Goal: Information Seeking & Learning: Check status

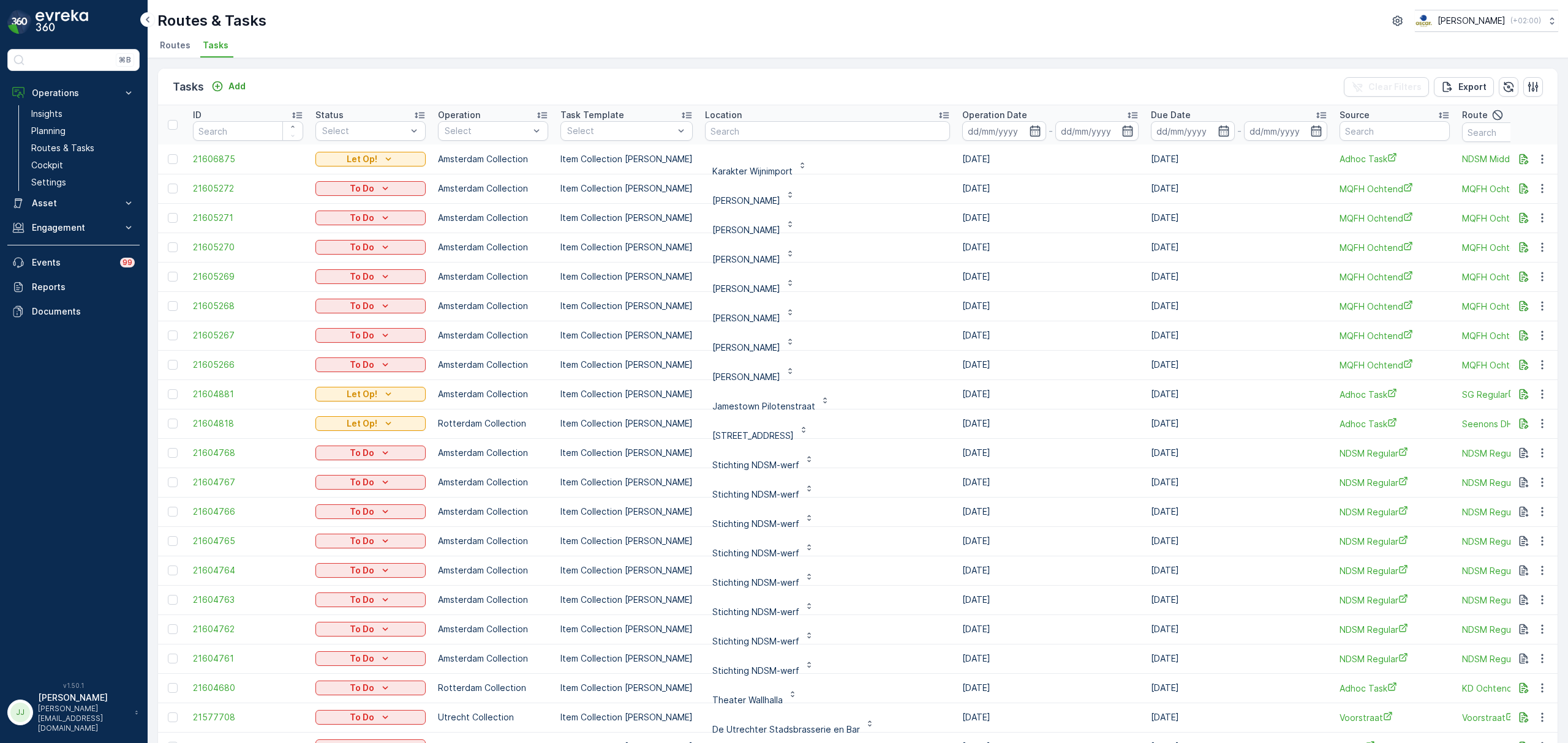
click at [180, 45] on span "Routes" at bounding box center [175, 45] width 31 height 12
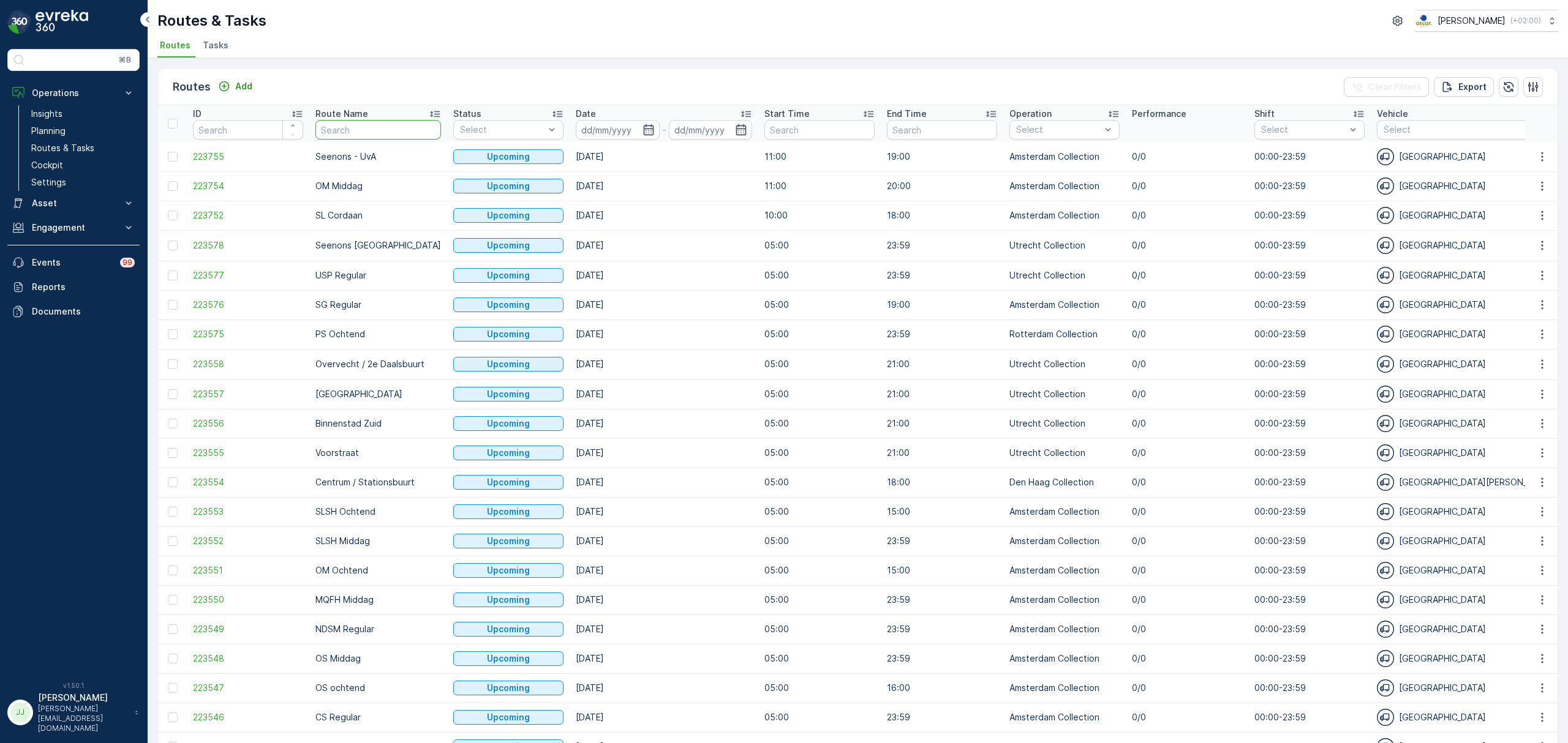
click at [300, 136] on tr "ID Route Name Status Select Date - Start Time End Time Operation Select Perform…" at bounding box center [1503, 123] width 2691 height 37
type input "overvecht"
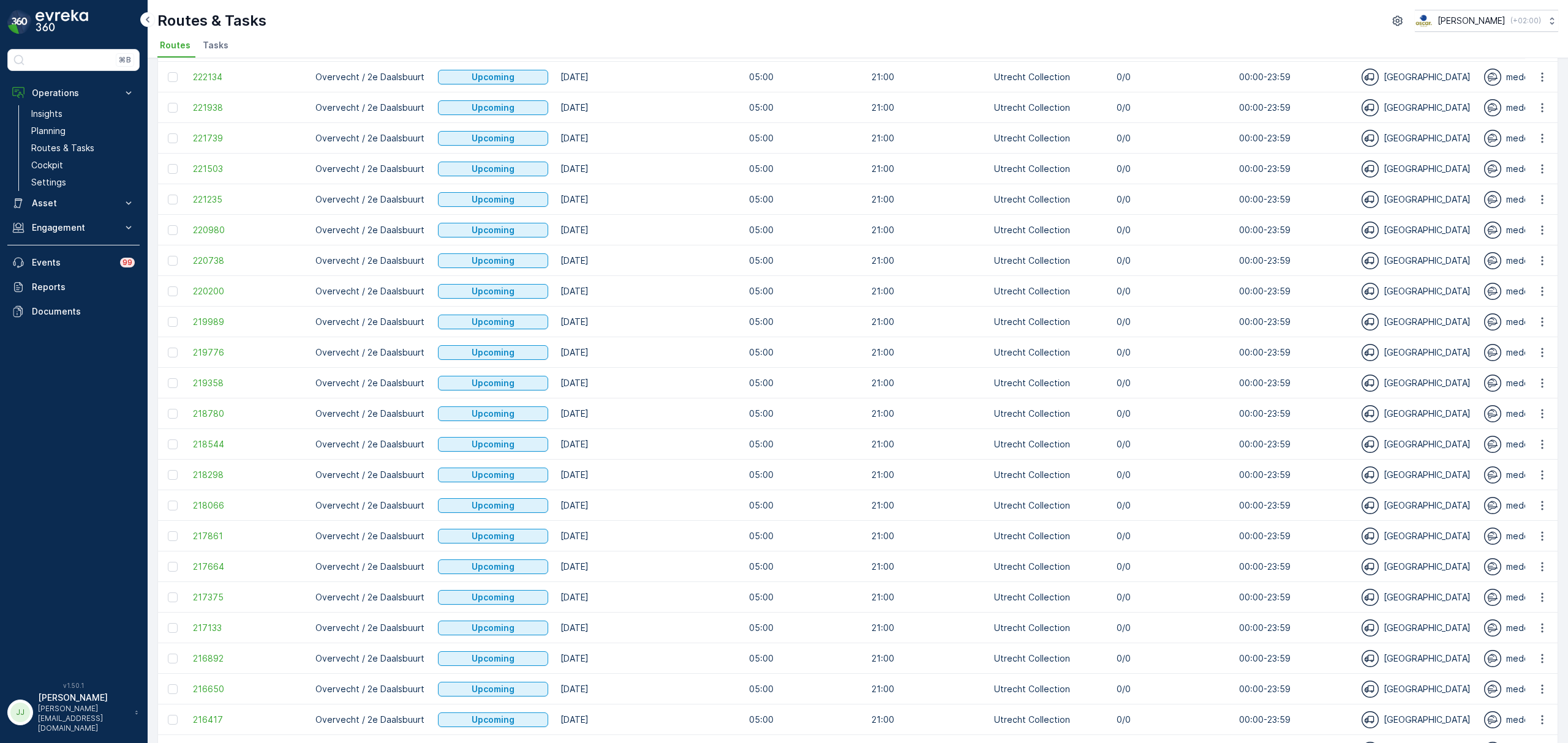
scroll to position [380, 0]
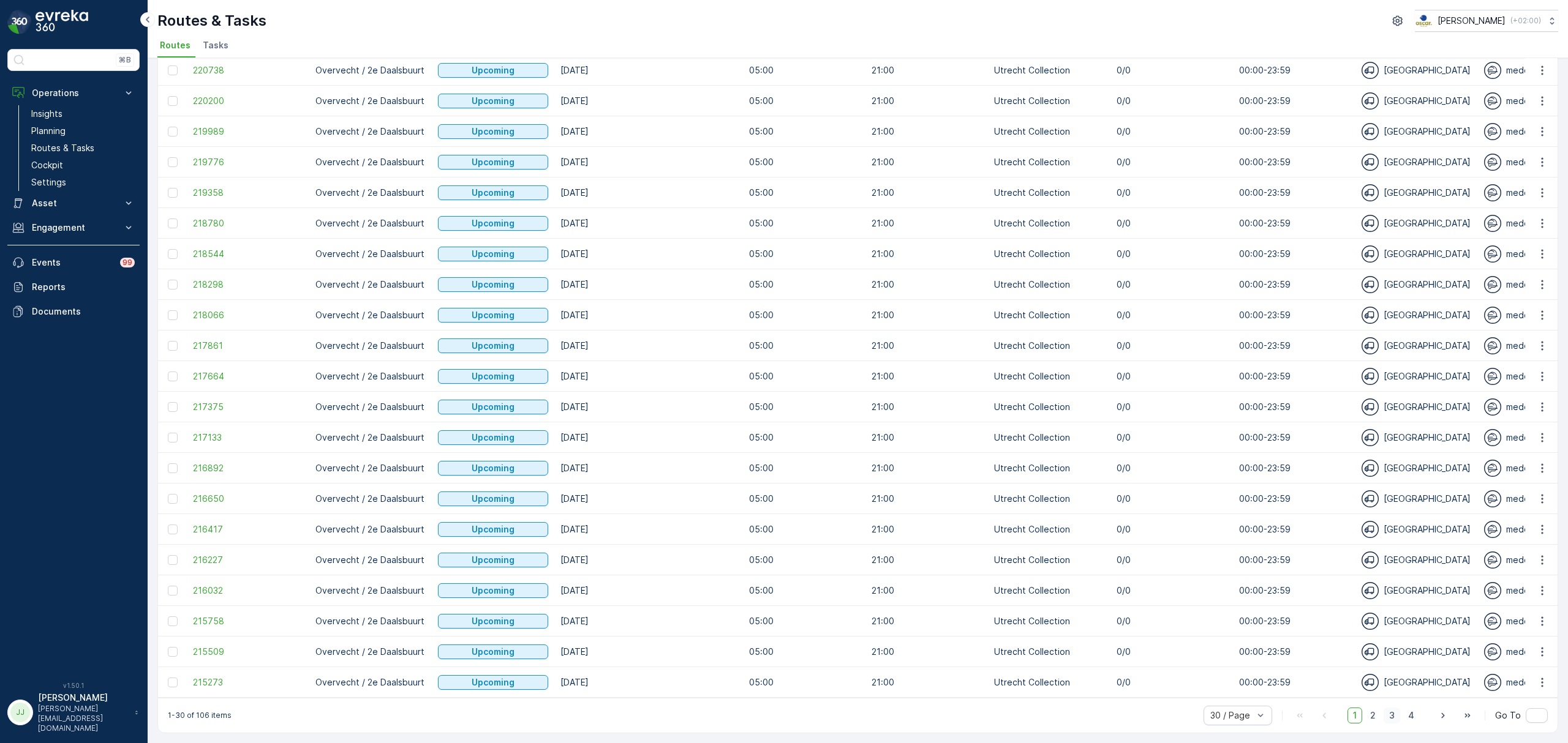
click at [1393, 712] on span "3" at bounding box center [1391, 715] width 17 height 16
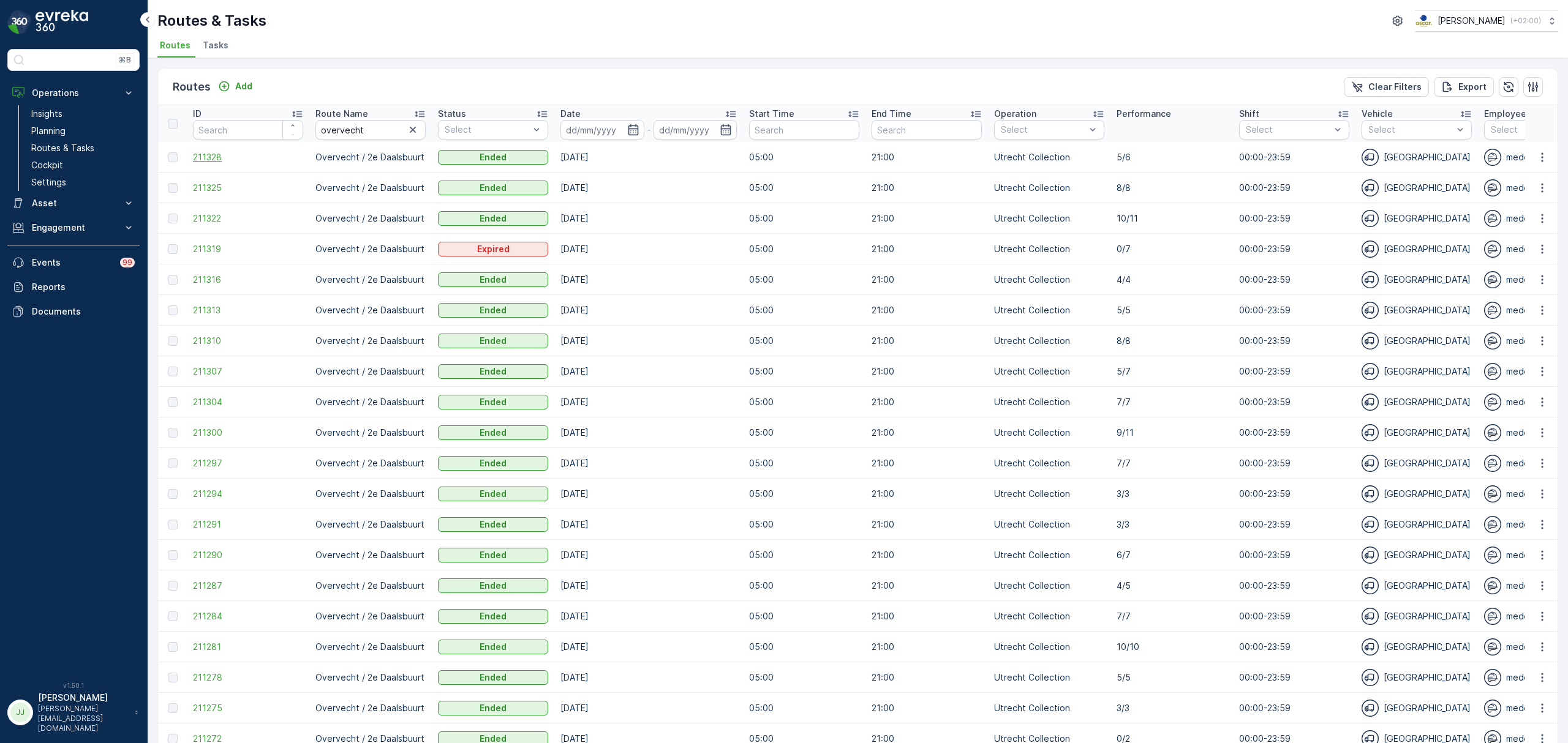
click at [214, 158] on span "211328" at bounding box center [247, 157] width 110 height 12
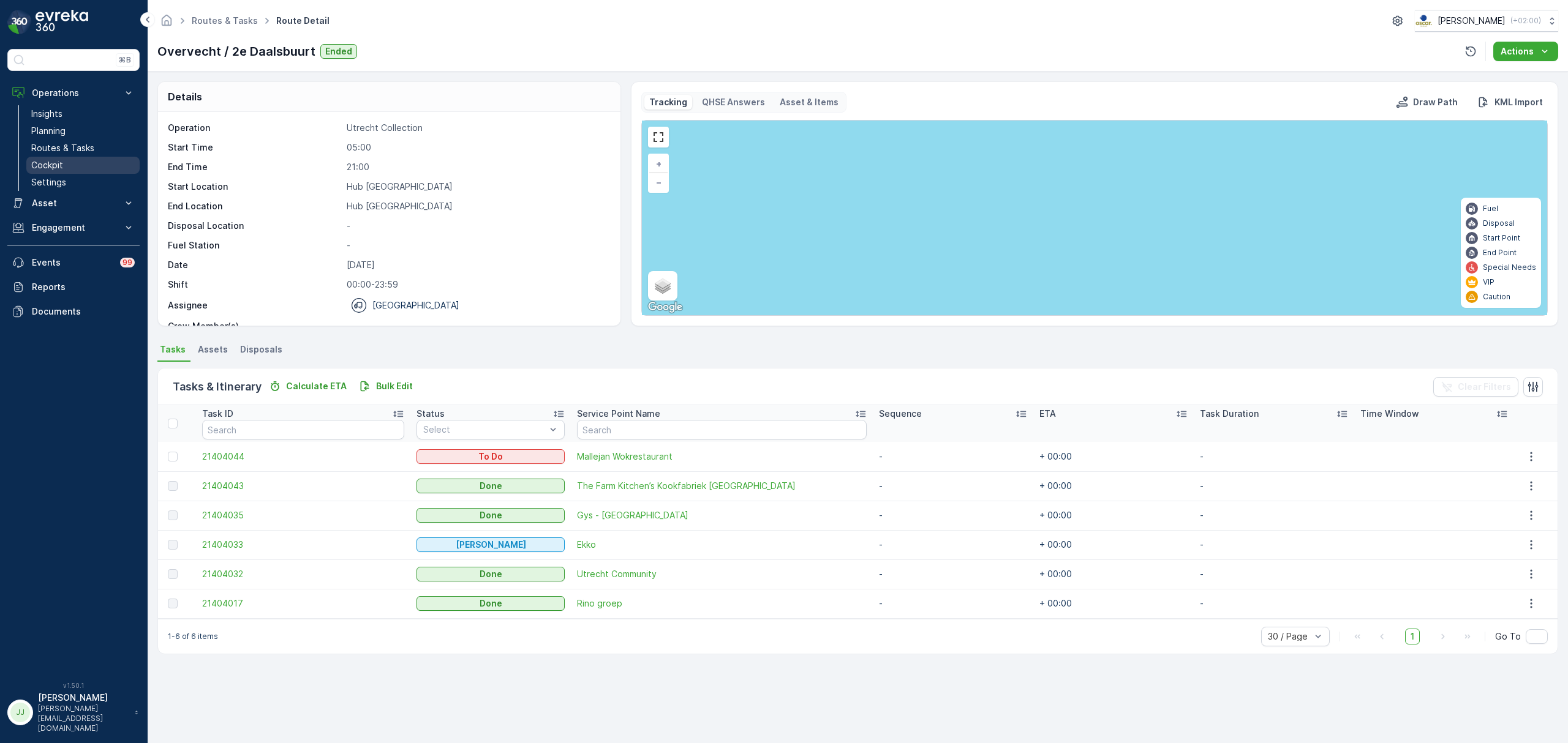
click at [58, 162] on p "Cockpit" at bounding box center [47, 165] width 32 height 12
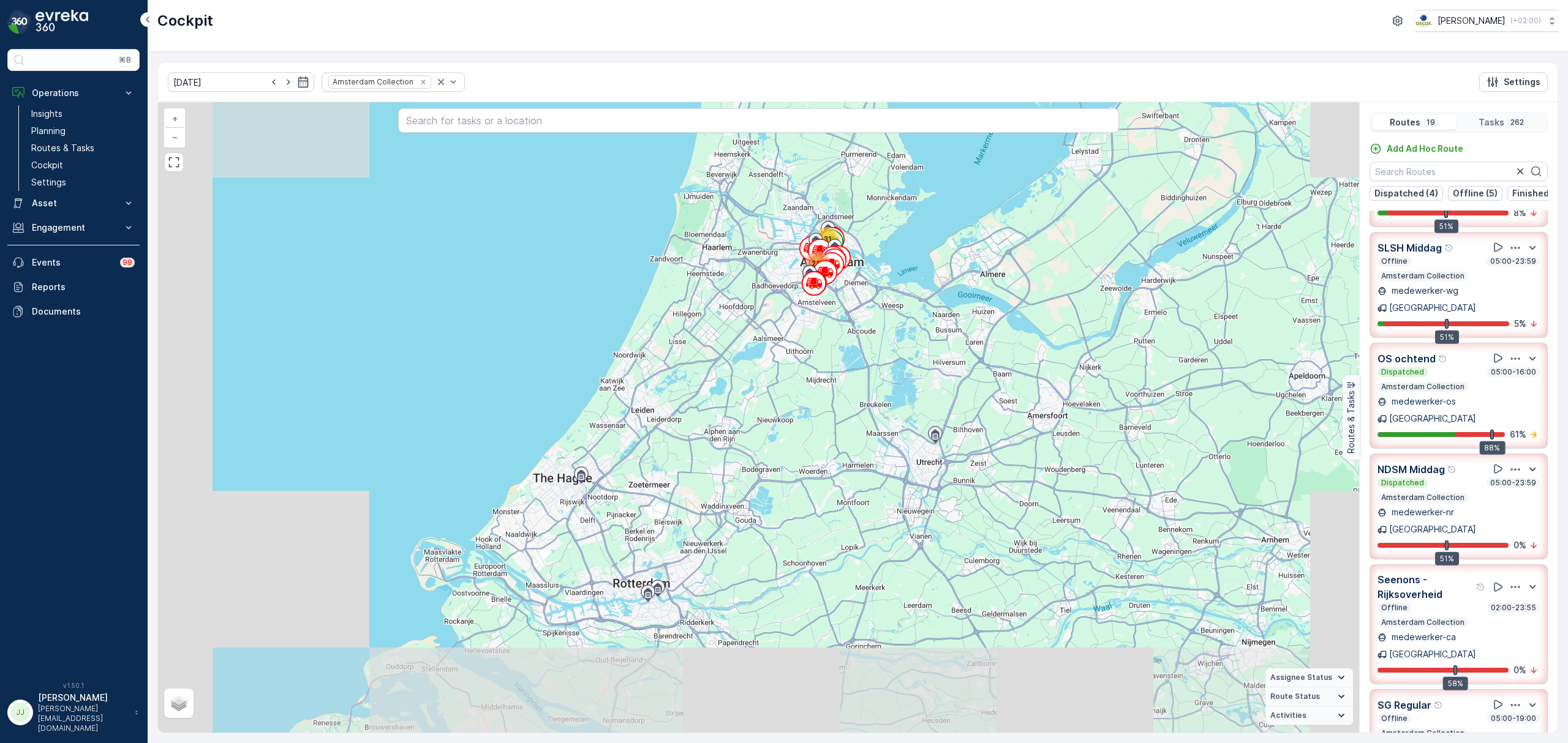
scroll to position [81, 0]
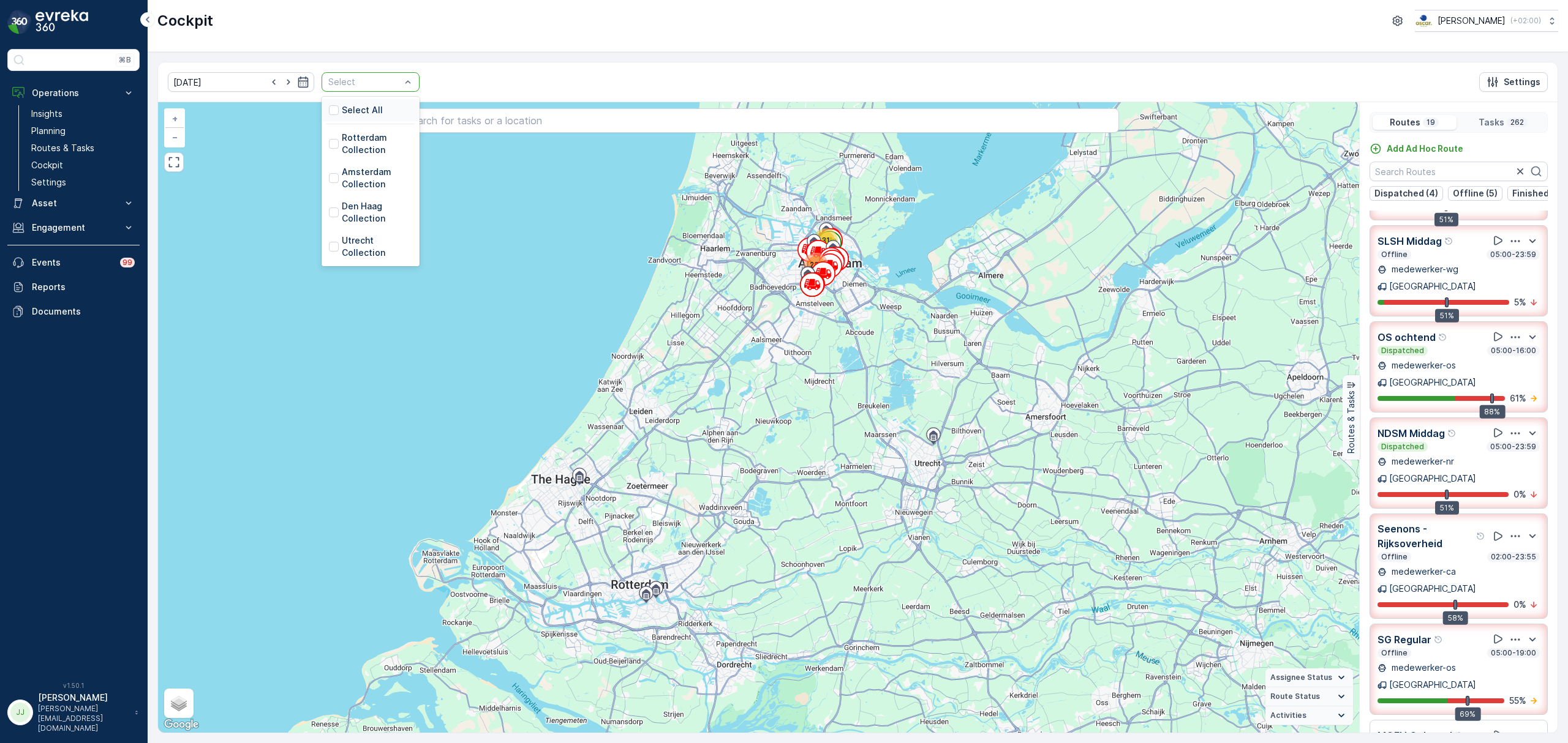
click at [382, 79] on div at bounding box center [363, 82] width 74 height 10
click at [345, 138] on p "Rotterdam Collection" at bounding box center [376, 144] width 70 height 25
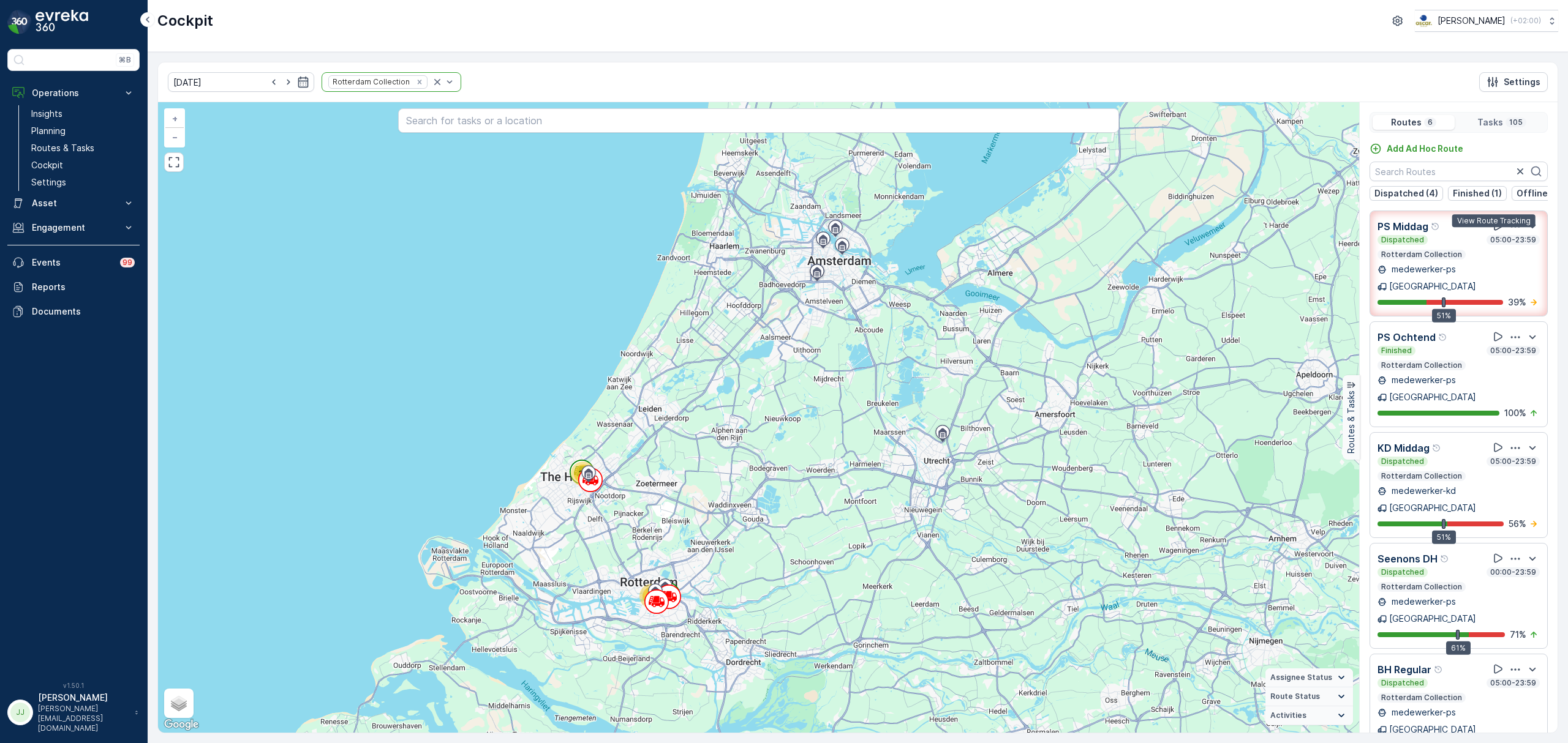
click at [1492, 232] on icon at bounding box center [1498, 226] width 12 height 12
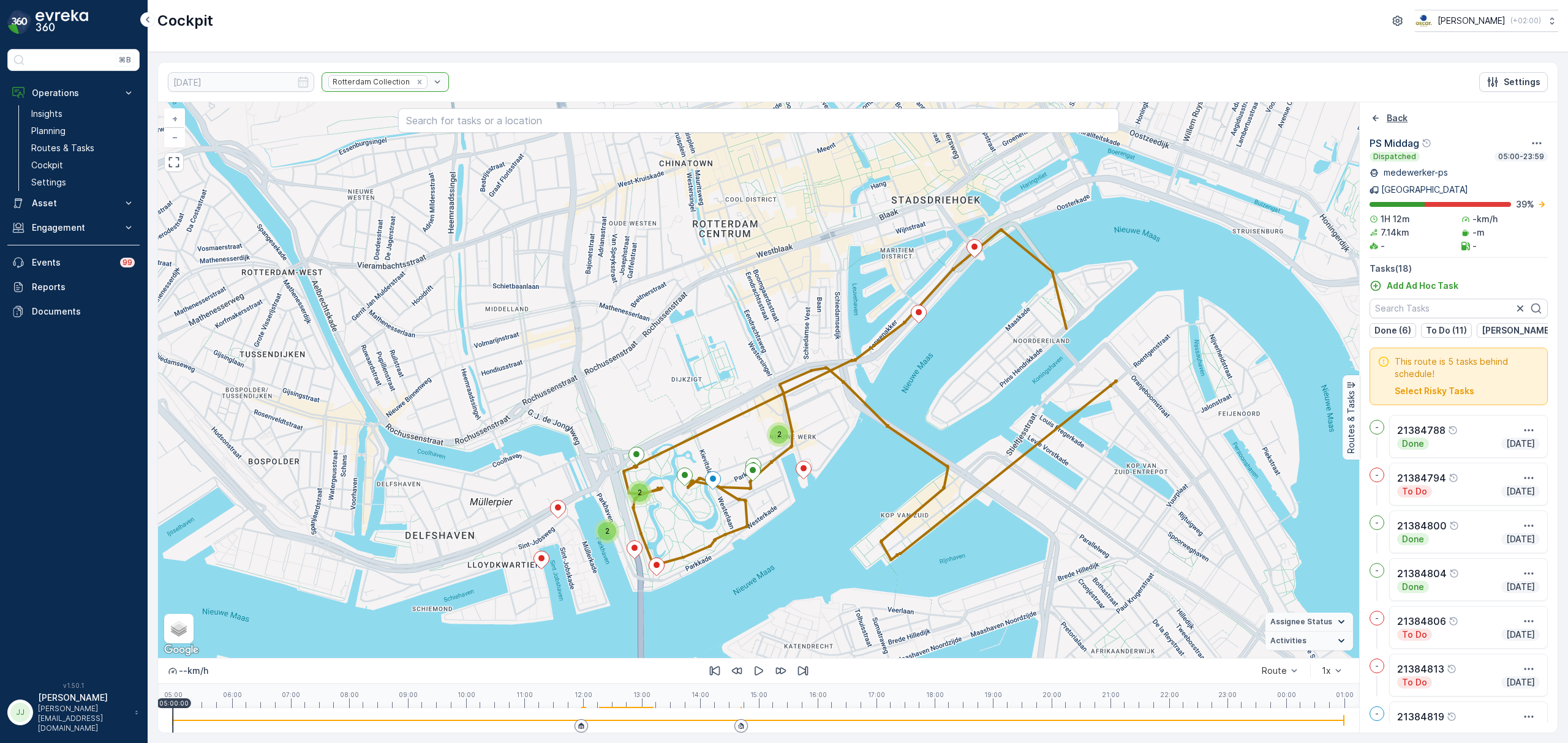
click at [1375, 113] on icon "Back" at bounding box center [1375, 118] width 12 height 12
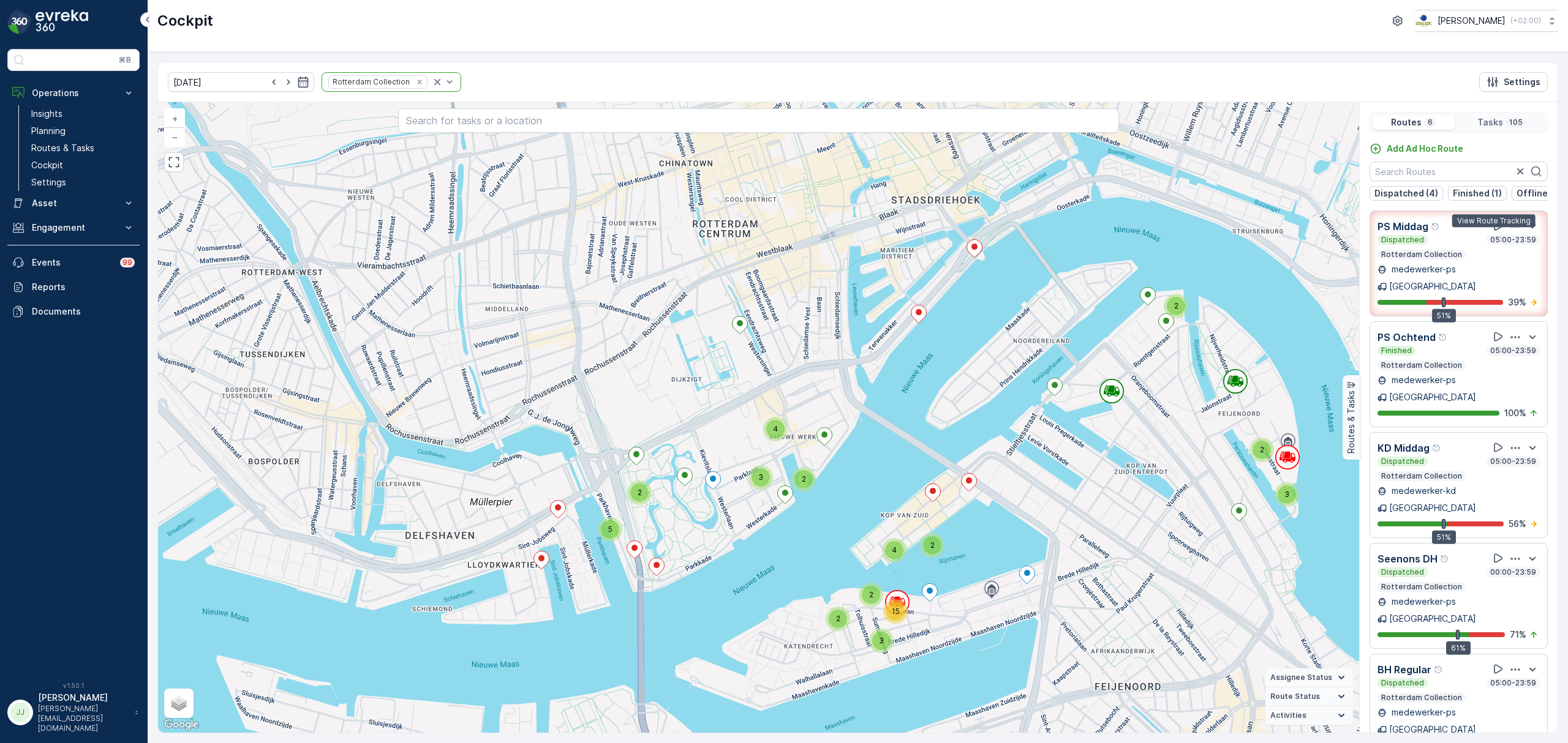
click at [1496, 229] on icon at bounding box center [1498, 226] width 12 height 12
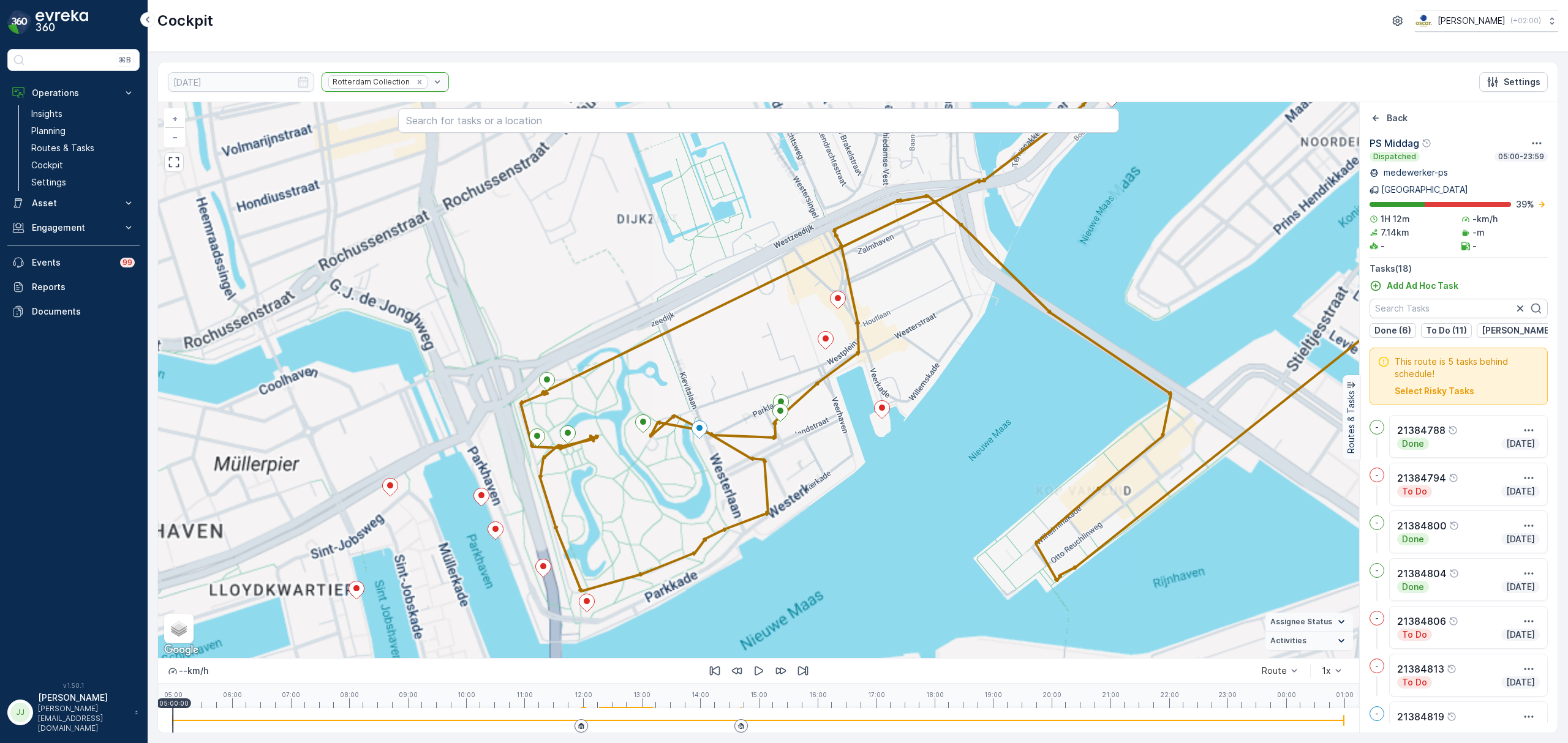
drag, startPoint x: 697, startPoint y: 402, endPoint x: 787, endPoint y: 294, distance: 140.6
click at [787, 294] on div "+ − Satellite Roadmap Terrain Hybrid Leaflet Keyboard shortcuts Map Data Map da…" at bounding box center [758, 380] width 1201 height 556
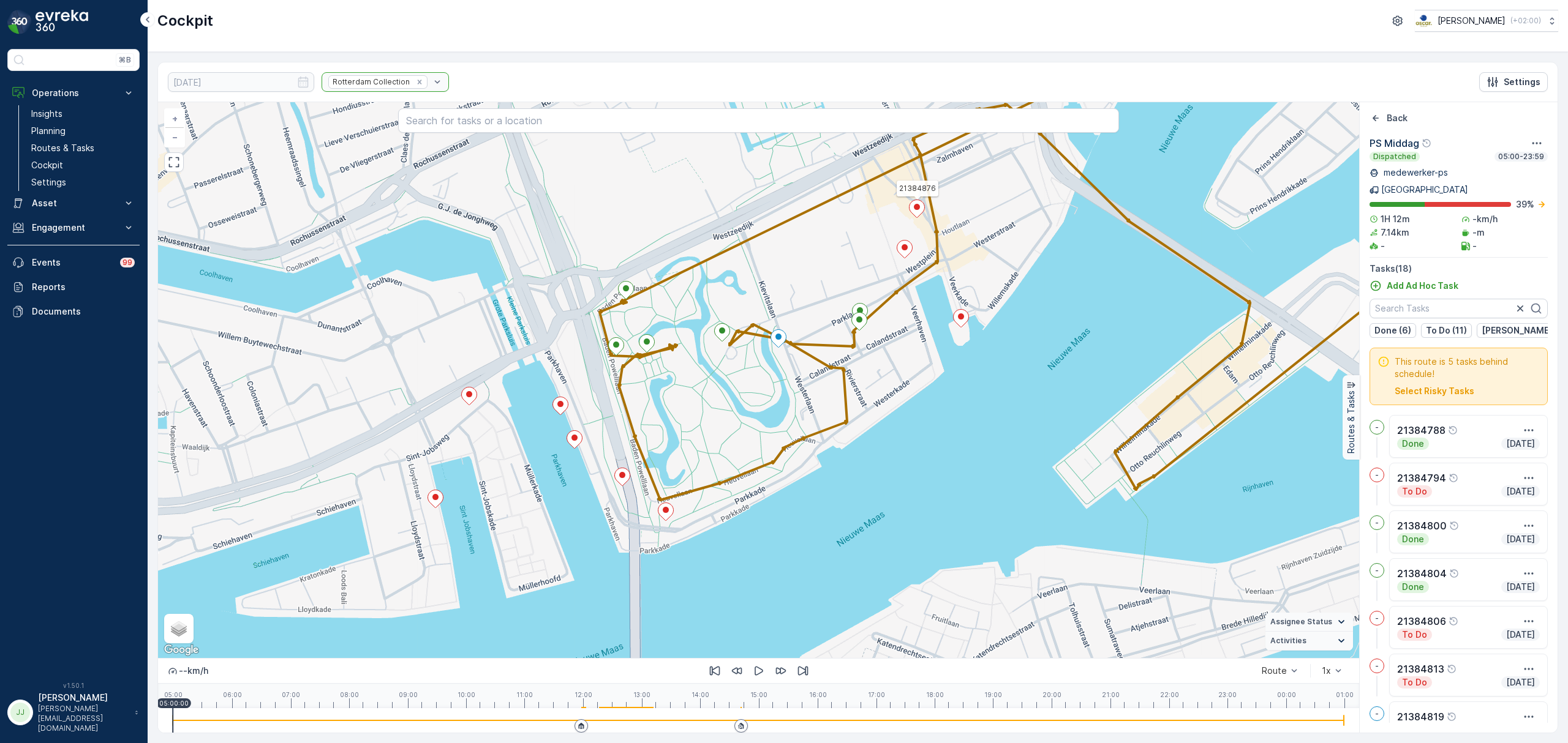
click at [917, 210] on ellipse at bounding box center [917, 206] width 6 height 6
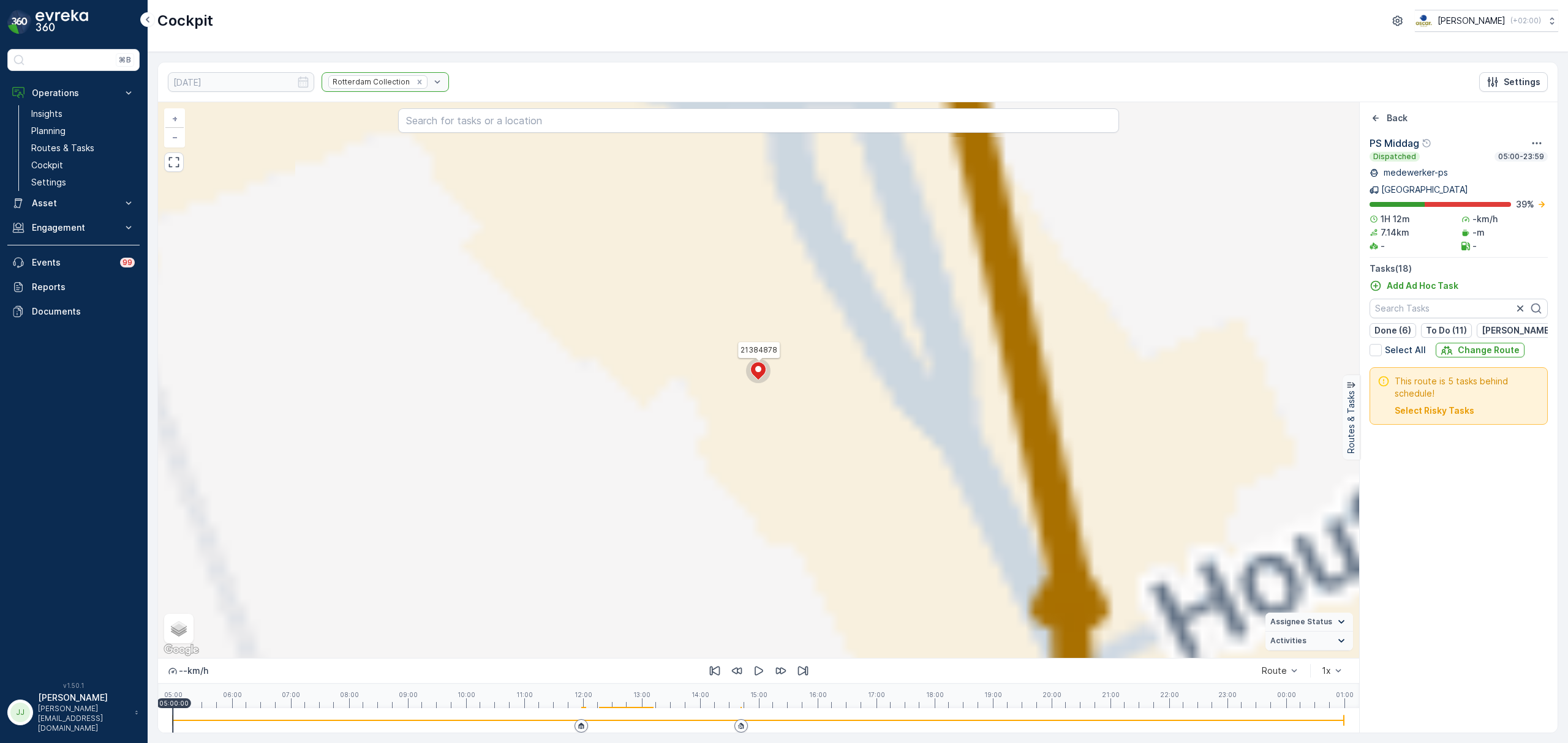
scroll to position [535, 0]
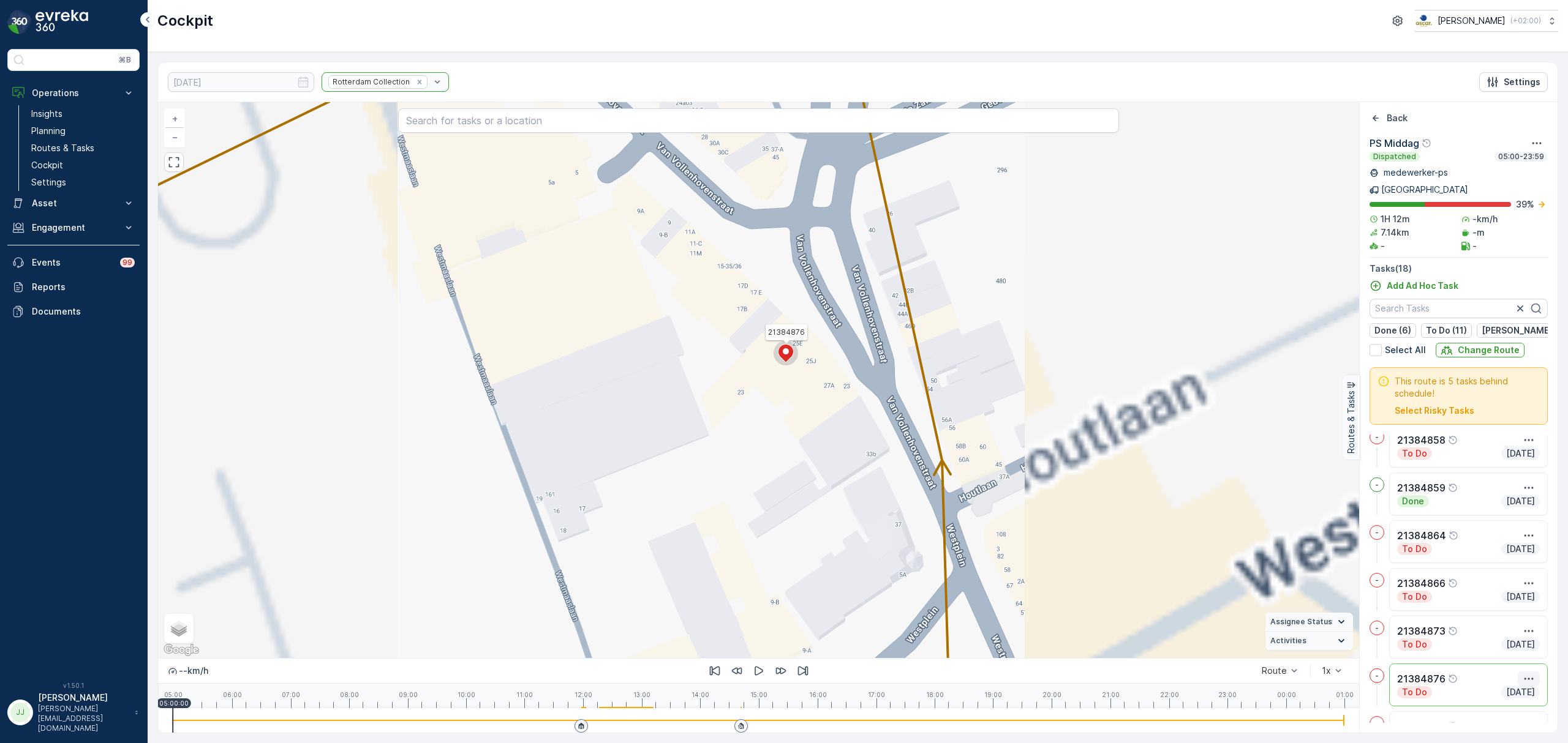
click at [1524, 673] on icon "button" at bounding box center [1528, 679] width 12 height 12
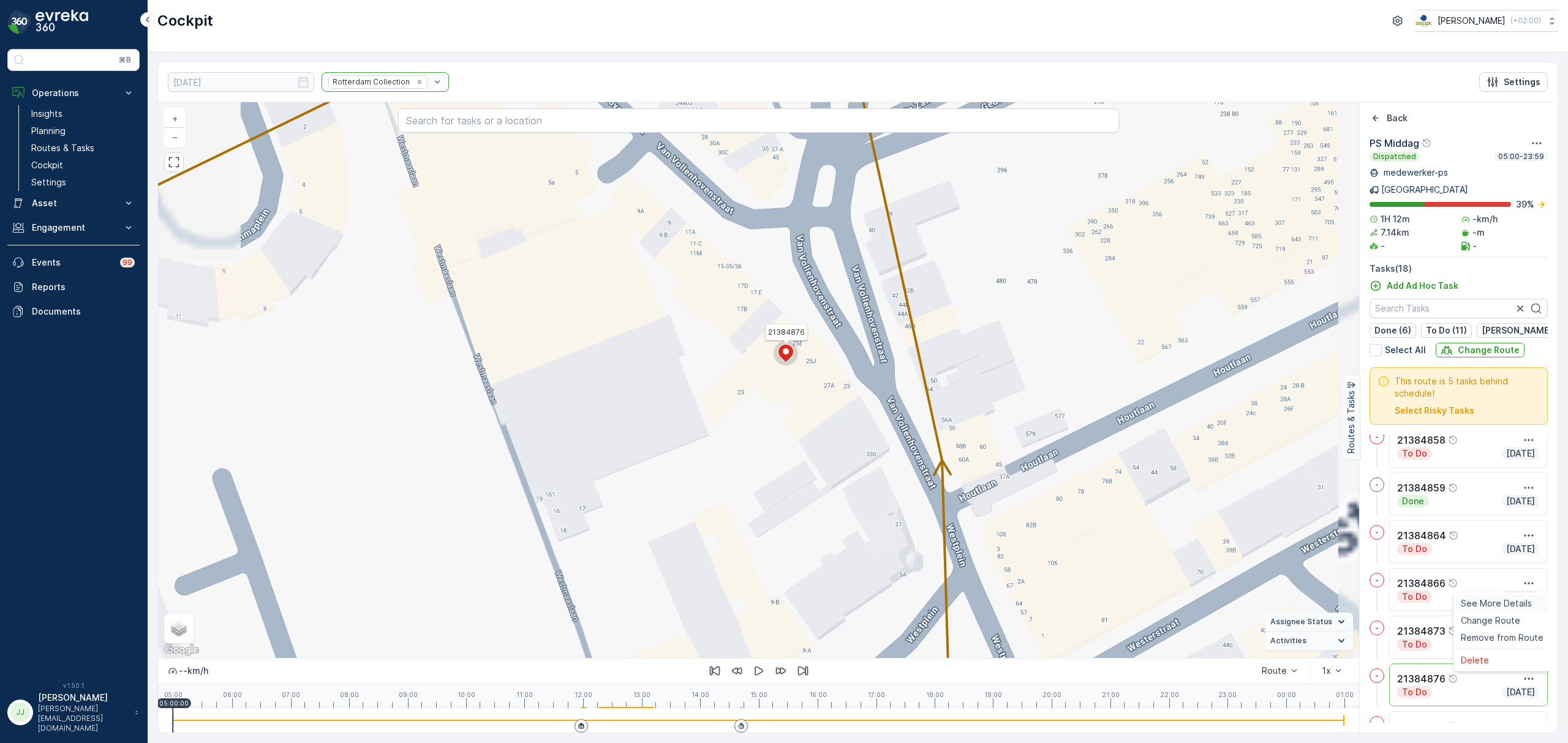
click at [1493, 597] on span "See More Details" at bounding box center [1497, 603] width 71 height 12
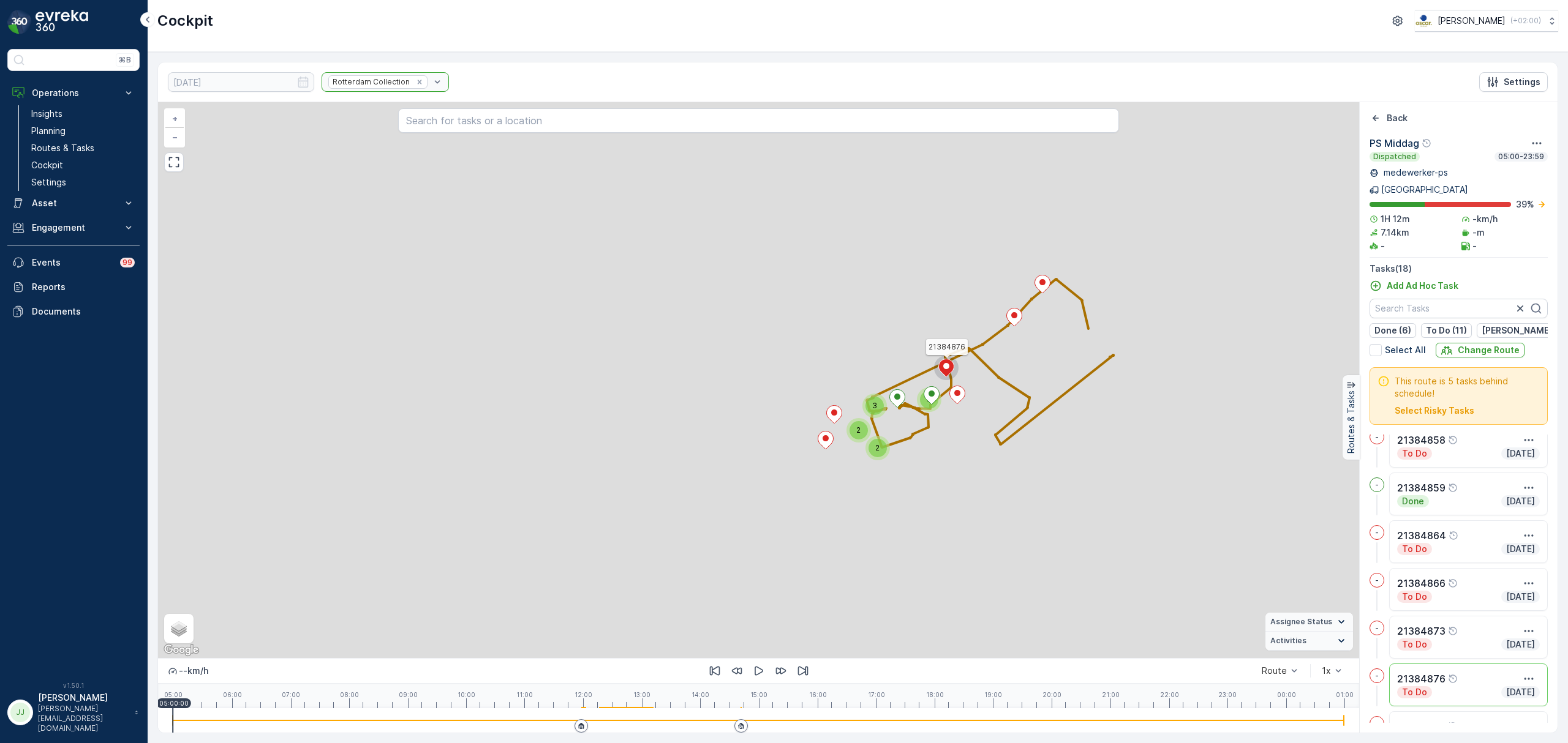
drag, startPoint x: 817, startPoint y: 446, endPoint x: 769, endPoint y: 368, distance: 91.6
click at [765, 363] on div "2 2 3 3 21384876 + − Satellite Roadmap Terrain Hybrid Leaflet Keyboard shortcut…" at bounding box center [758, 380] width 1201 height 556
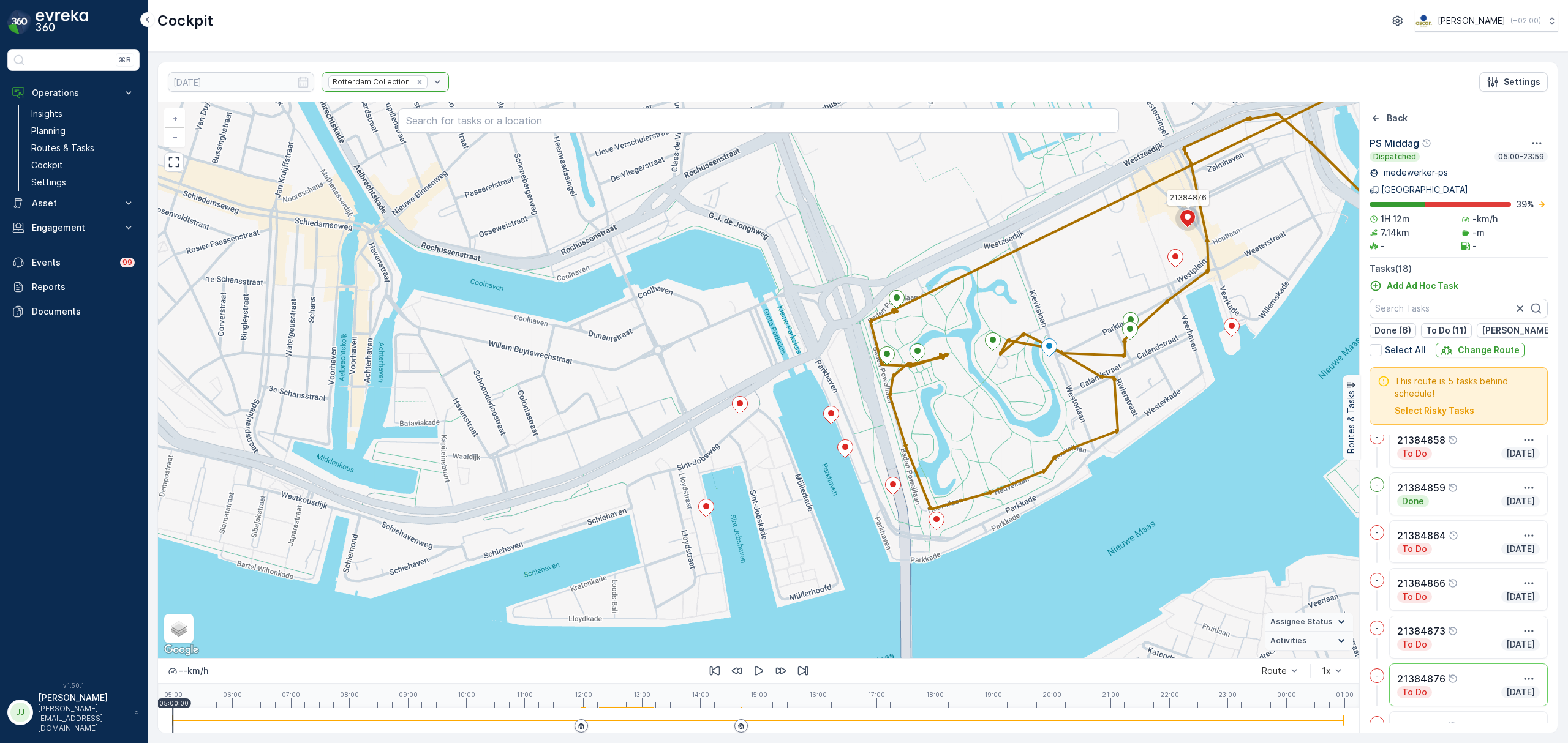
drag, startPoint x: 1149, startPoint y: 397, endPoint x: 758, endPoint y: 525, distance: 411.4
click at [754, 530] on div "21384876 + − Satellite Roadmap Terrain Hybrid Leaflet Keyboard shortcuts Map Da…" at bounding box center [758, 380] width 1201 height 556
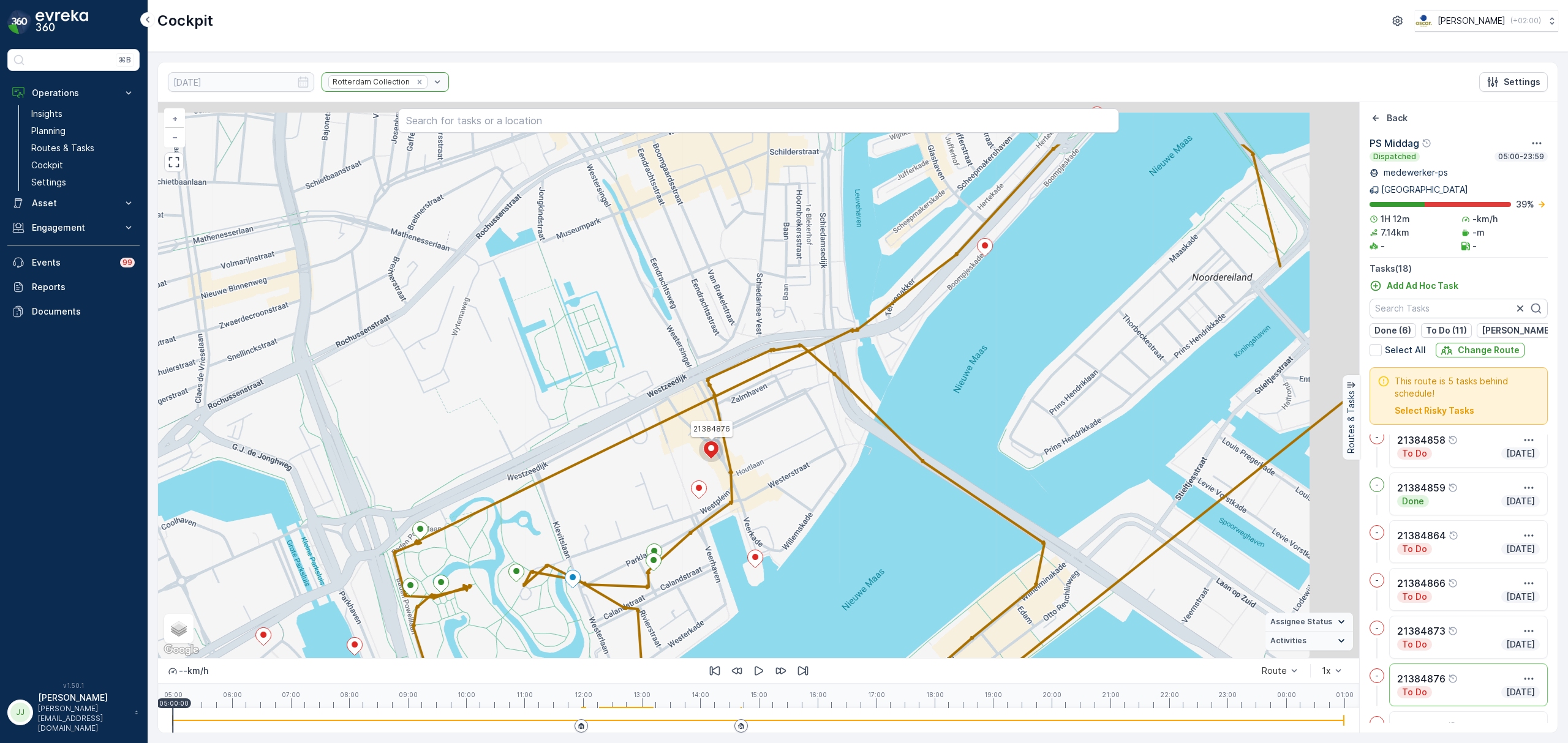
drag, startPoint x: 829, startPoint y: 512, endPoint x: 787, endPoint y: 550, distance: 56.6
click at [787, 556] on div "21384876 21384806 + − Satellite Roadmap Terrain Hybrid Leaflet Keyboard shortcu…" at bounding box center [758, 380] width 1201 height 556
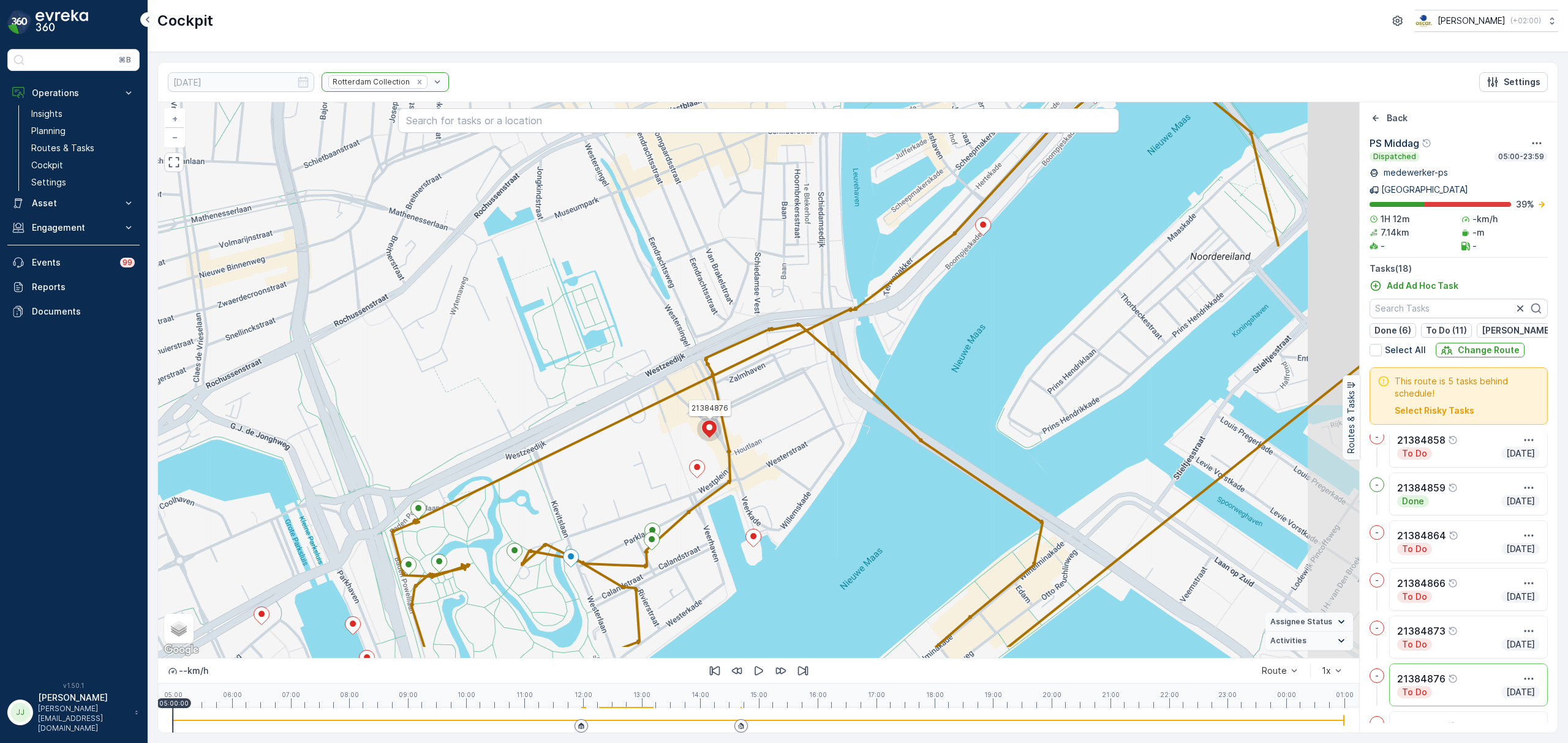
drag, startPoint x: 806, startPoint y: 453, endPoint x: 1000, endPoint y: 268, distance: 268.1
click at [1000, 268] on div "21384876 + − Satellite Roadmap Terrain Hybrid Leaflet Keyboard shortcuts Map Da…" at bounding box center [758, 380] width 1201 height 556
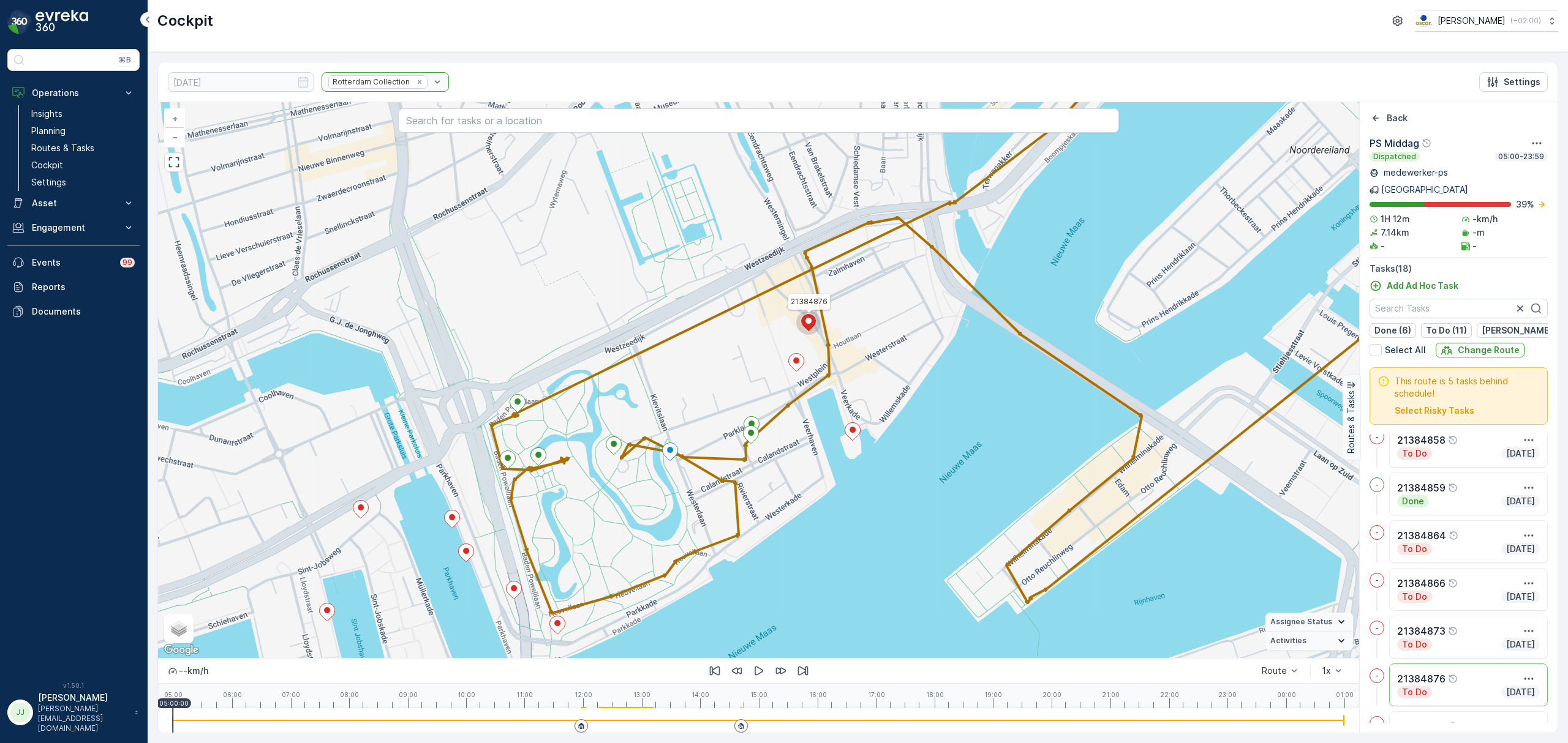
drag, startPoint x: 884, startPoint y: 420, endPoint x: 969, endPoint y: 334, distance: 120.9
click at [969, 334] on div "21384876 + − Satellite Roadmap Terrain Hybrid Leaflet Keyboard shortcuts Map Da…" at bounding box center [758, 380] width 1201 height 556
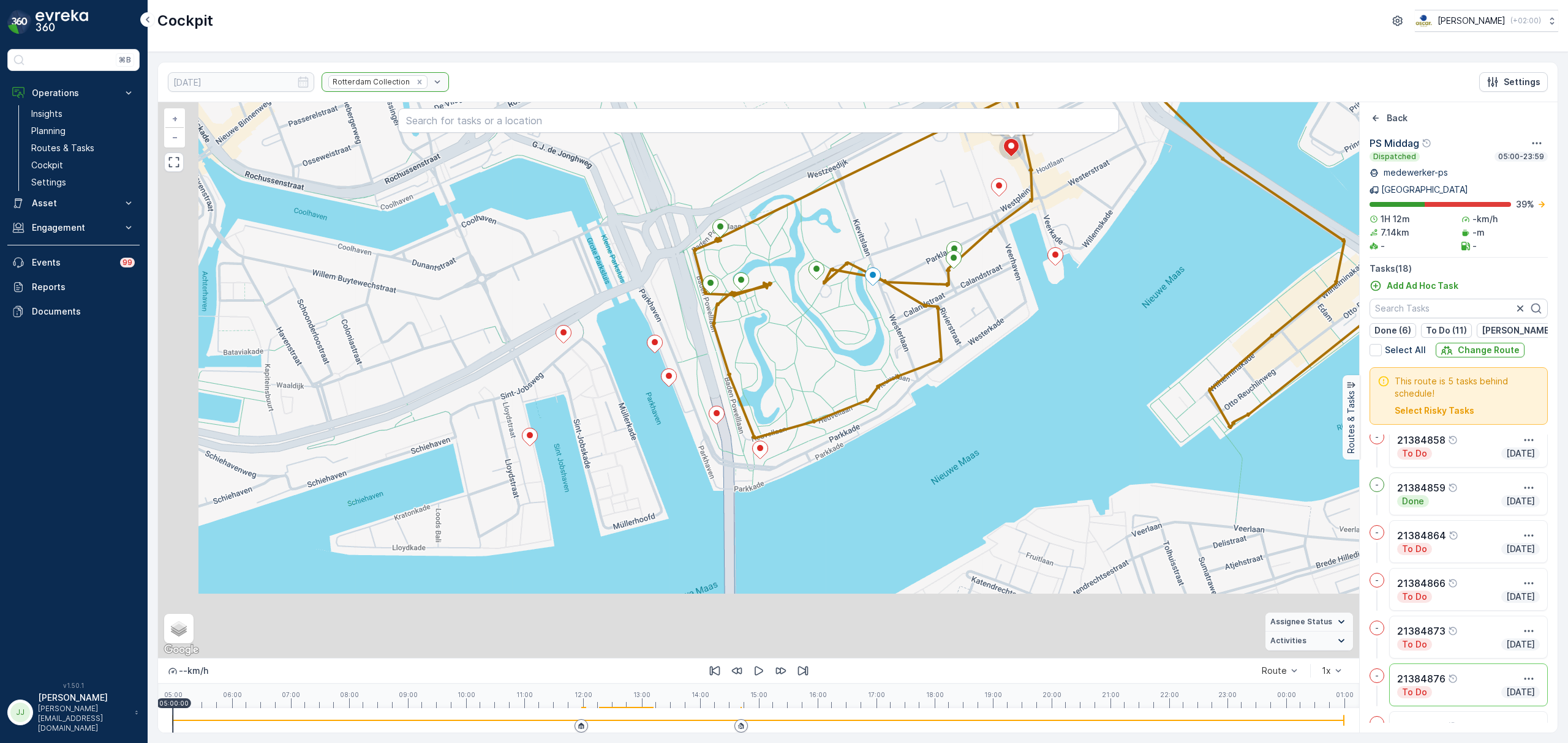
drag, startPoint x: 729, startPoint y: 430, endPoint x: 849, endPoint y: 339, distance: 150.6
click at [849, 339] on div "21384876 + − Satellite Roadmap Terrain Hybrid Leaflet Keyboard shortcuts Map Da…" at bounding box center [758, 380] width 1201 height 556
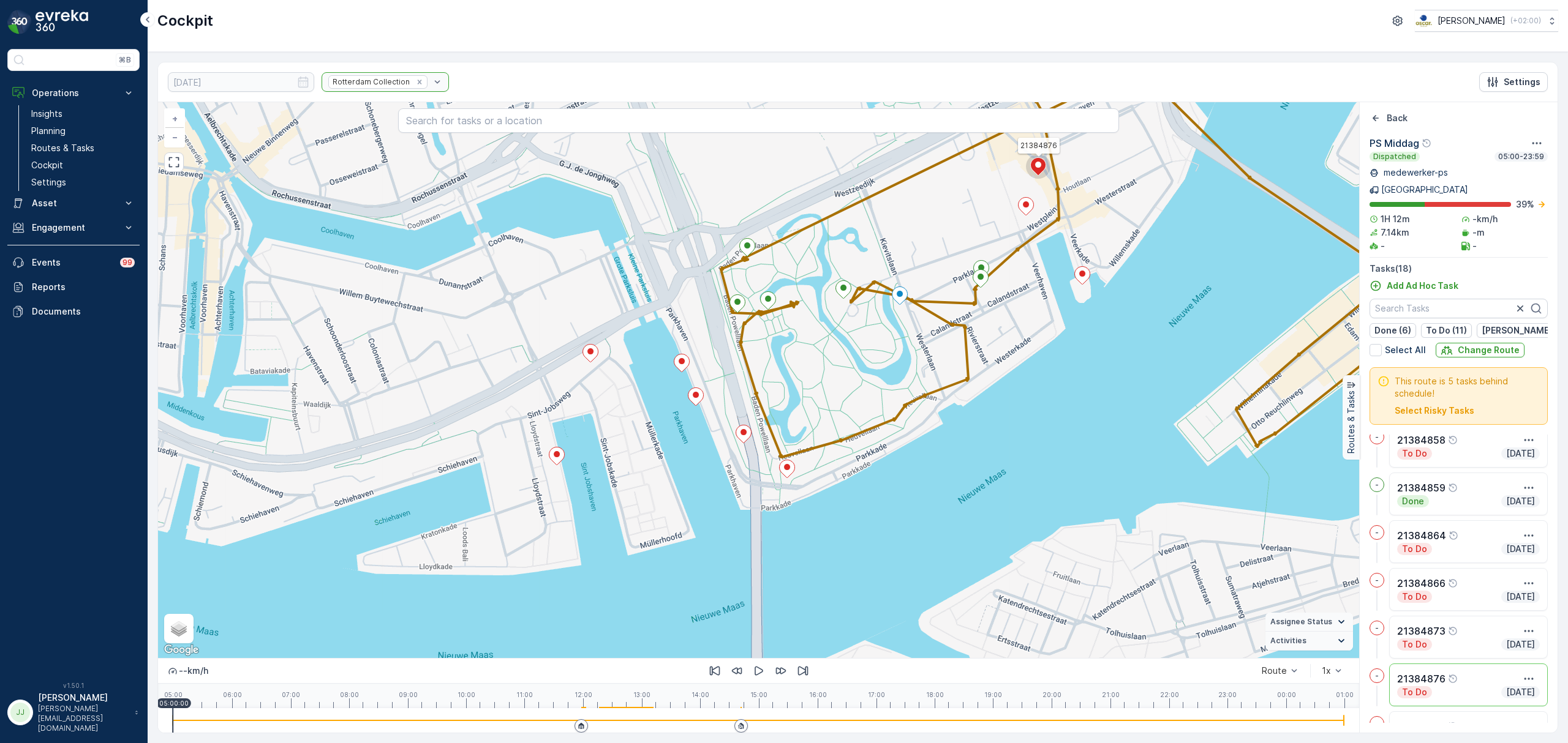
drag, startPoint x: 770, startPoint y: 399, endPoint x: 790, endPoint y: 429, distance: 36.1
click at [790, 429] on div "21384876 + − Satellite Roadmap Terrain Hybrid Leaflet Keyboard shortcuts Map Da…" at bounding box center [758, 380] width 1201 height 556
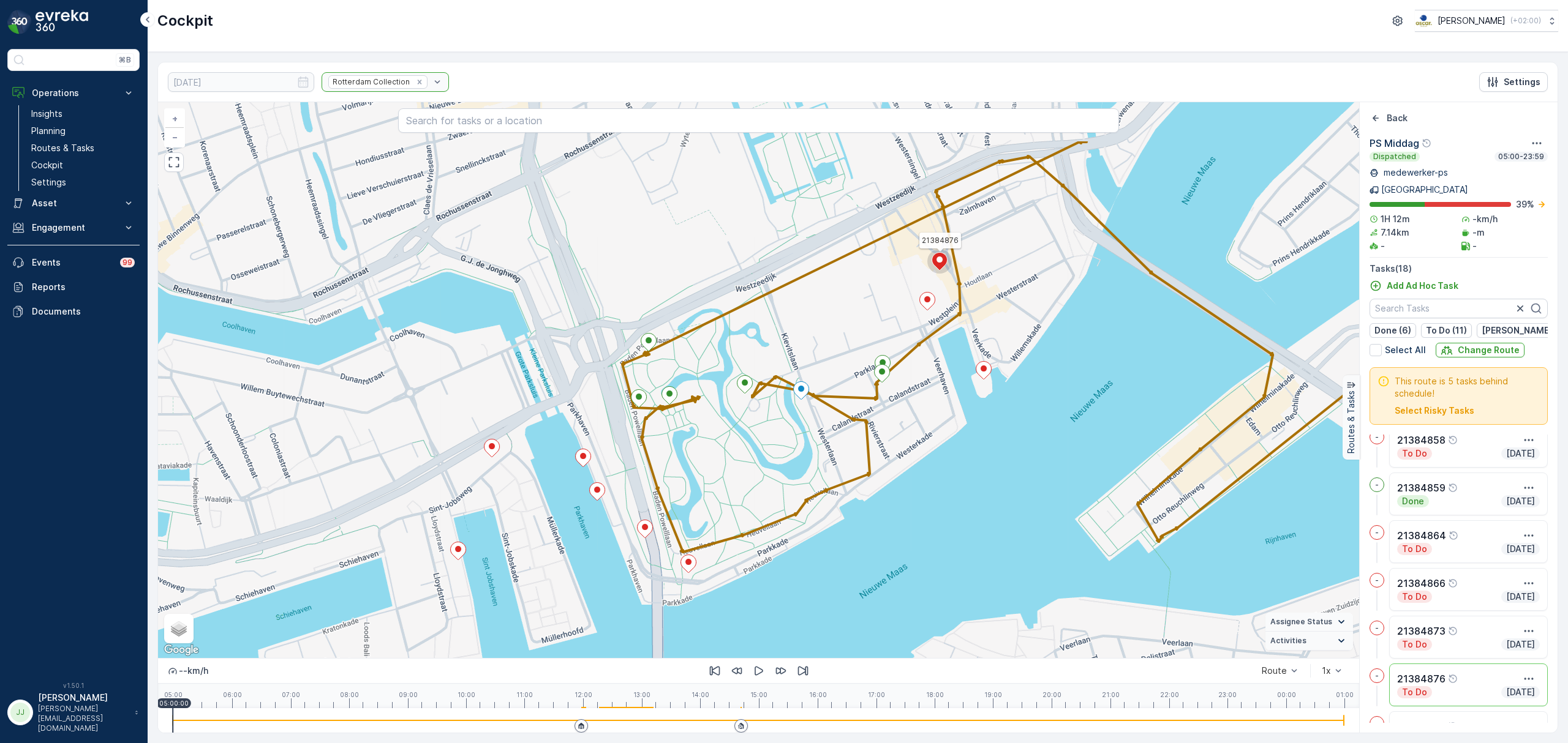
drag, startPoint x: 1072, startPoint y: 362, endPoint x: 980, endPoint y: 443, distance: 122.6
click at [980, 443] on div "21384876 + − Satellite Roadmap Terrain Hybrid Leaflet Keyboard shortcuts Map Da…" at bounding box center [758, 380] width 1201 height 556
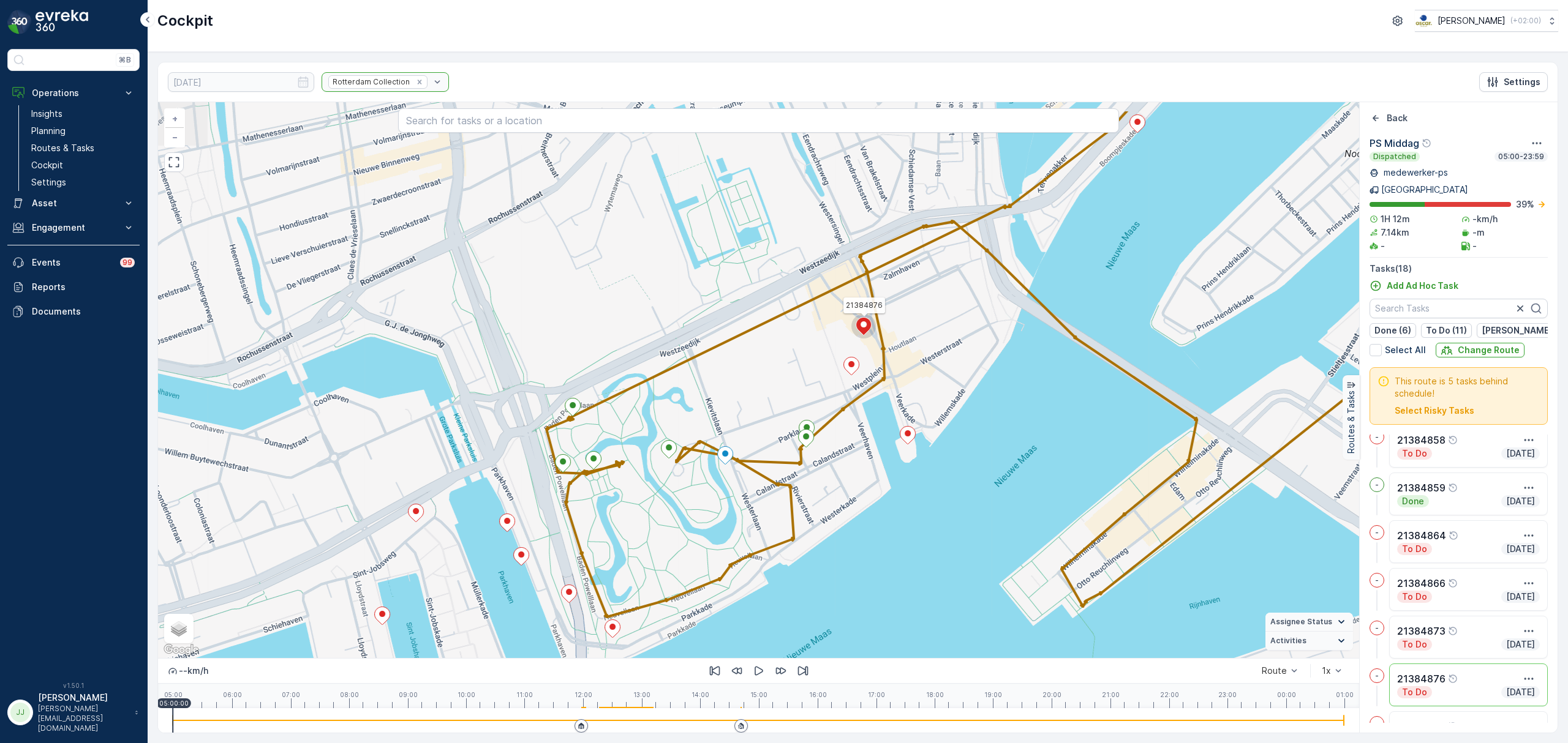
drag, startPoint x: 1047, startPoint y: 361, endPoint x: 895, endPoint y: 469, distance: 186.5
click at [870, 523] on div "21384876 + − Satellite Roadmap Terrain Hybrid Leaflet Keyboard shortcuts Map Da…" at bounding box center [758, 380] width 1201 height 556
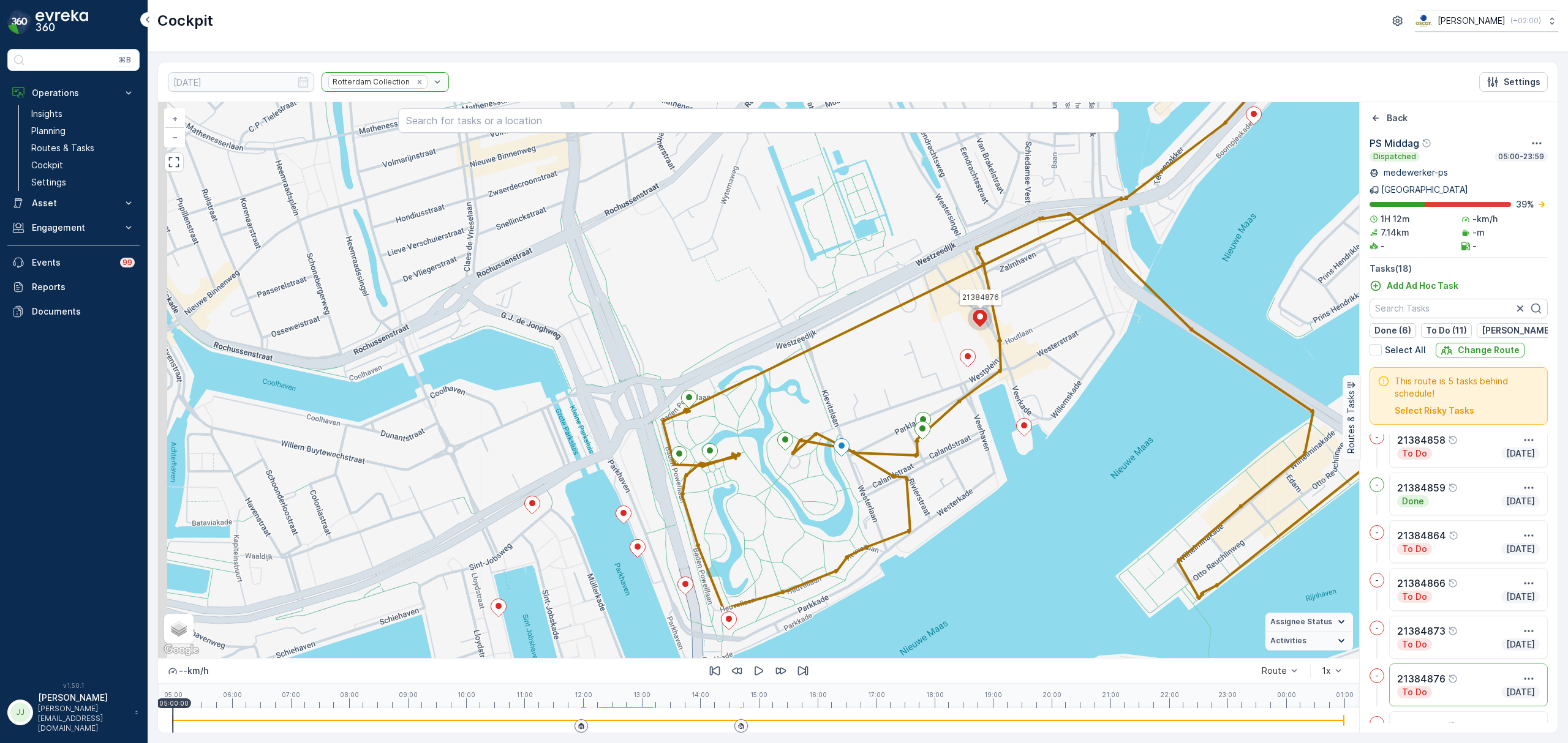
drag, startPoint x: 885, startPoint y: 503, endPoint x: 1260, endPoint y: 232, distance: 462.7
click at [1260, 232] on div "21384876 + − Satellite Roadmap Terrain Hybrid Leaflet Keyboard shortcuts Map Da…" at bounding box center [758, 380] width 1201 height 556
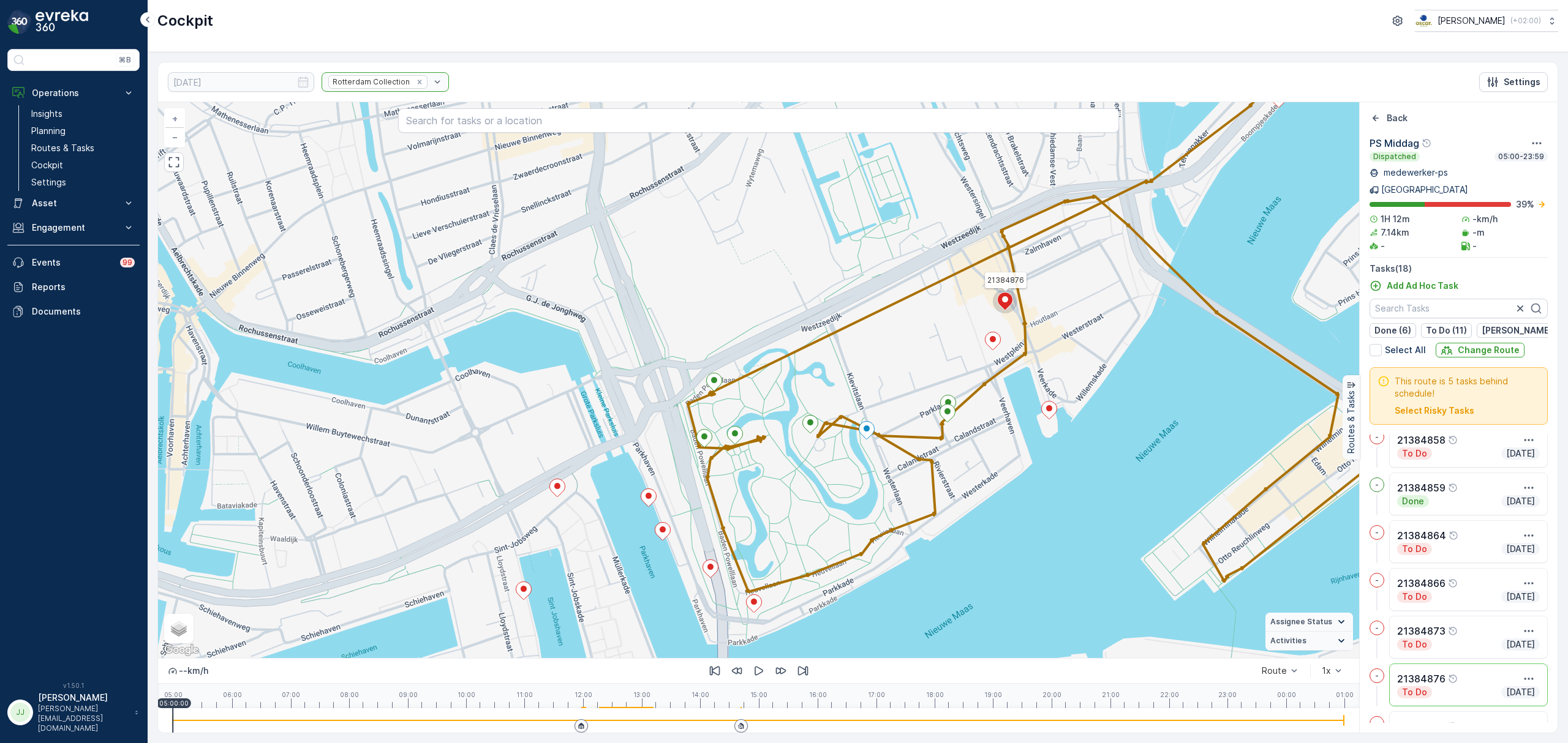
drag, startPoint x: 605, startPoint y: 520, endPoint x: 668, endPoint y: 393, distance: 141.8
click at [668, 393] on div "21384876 + − Satellite Roadmap Terrain Hybrid Leaflet Keyboard shortcuts Map Da…" at bounding box center [758, 380] width 1201 height 556
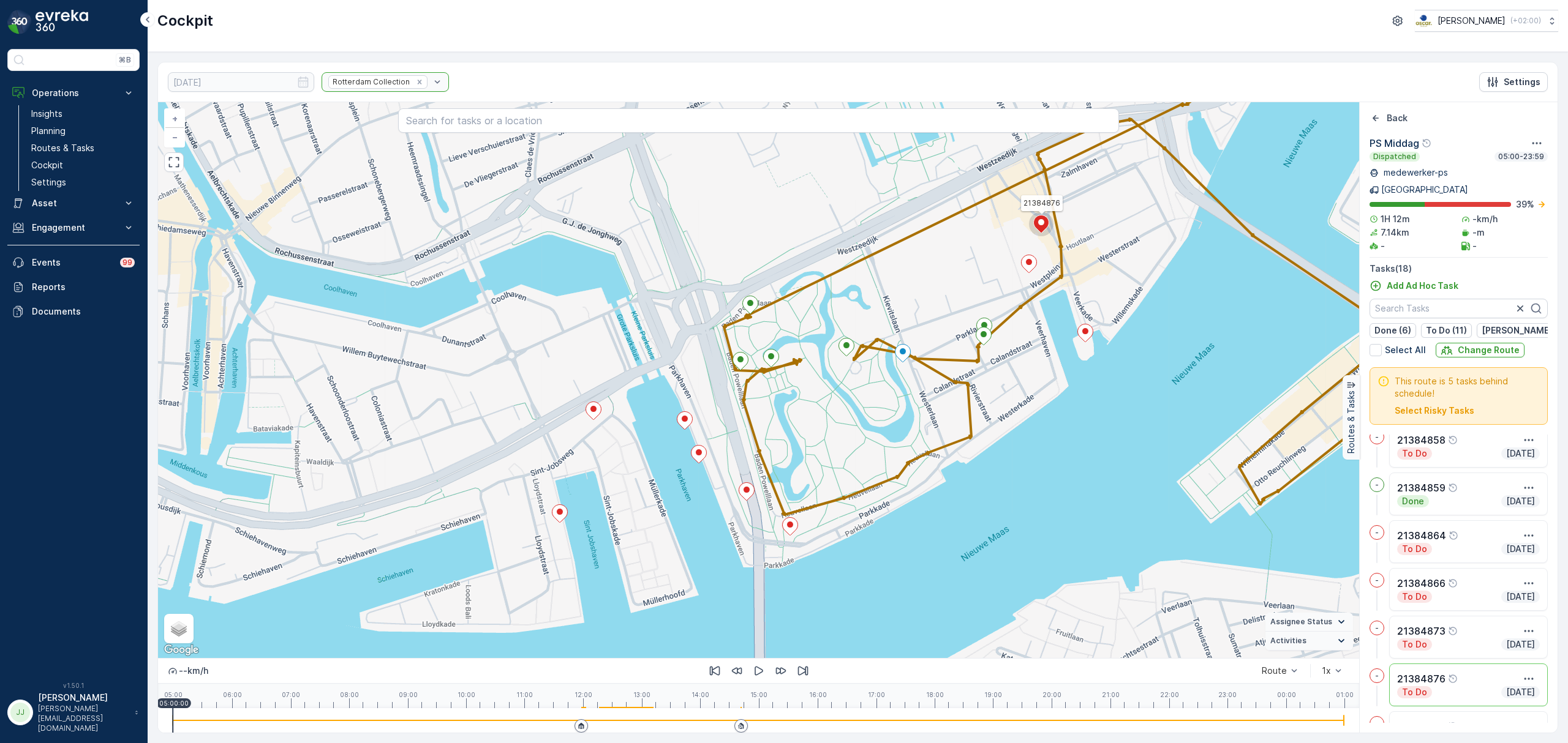
drag, startPoint x: 1113, startPoint y: 425, endPoint x: 995, endPoint y: 544, distance: 167.6
click at [995, 544] on div "21384876 + − Satellite Roadmap Terrain Hybrid Leaflet Keyboard shortcuts Map Da…" at bounding box center [758, 380] width 1201 height 556
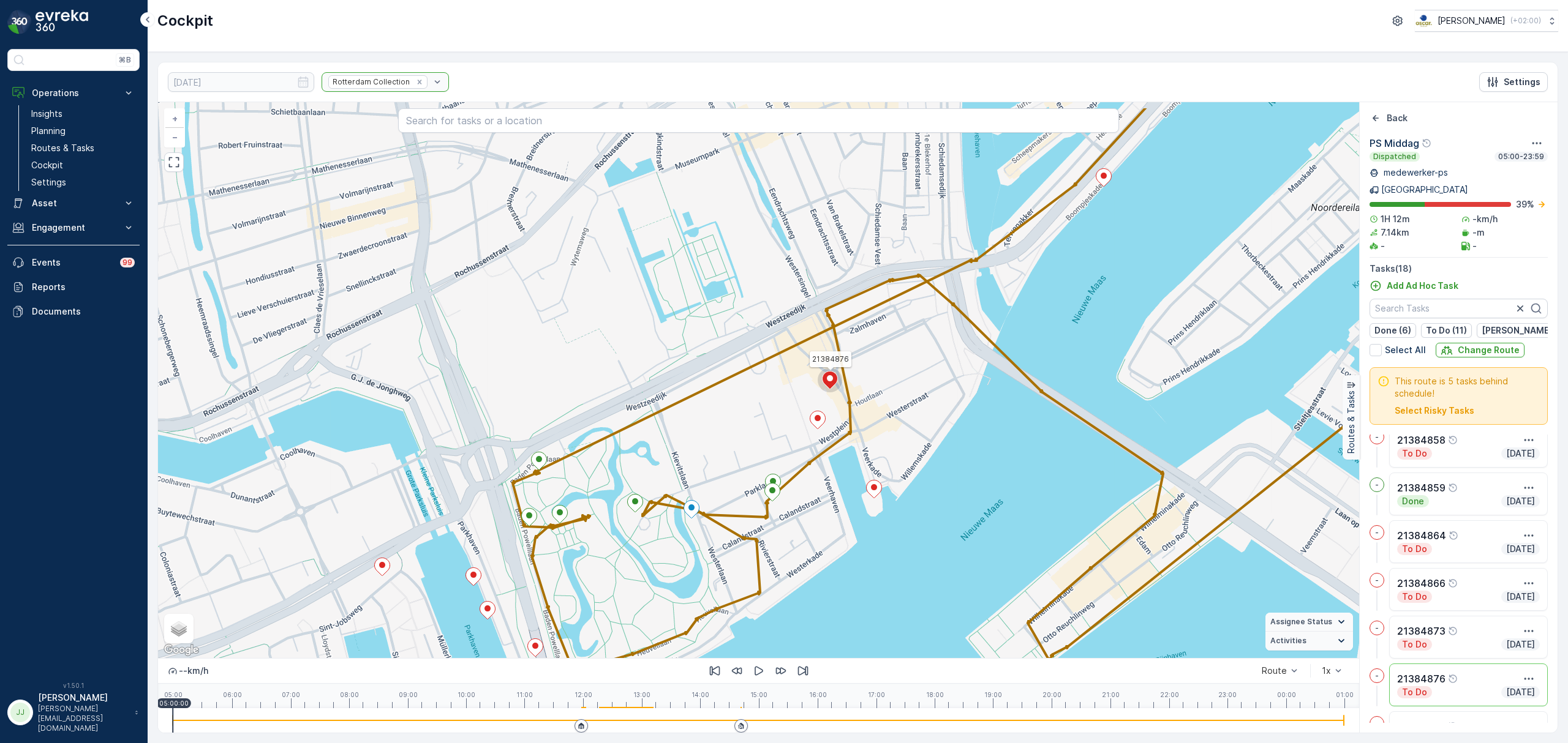
drag, startPoint x: 952, startPoint y: 532, endPoint x: 949, endPoint y: 477, distance: 55.1
click at [905, 549] on div "21384876 + − Satellite Roadmap Terrain Hybrid Leaflet Keyboard shortcuts Map Da…" at bounding box center [758, 380] width 1201 height 556
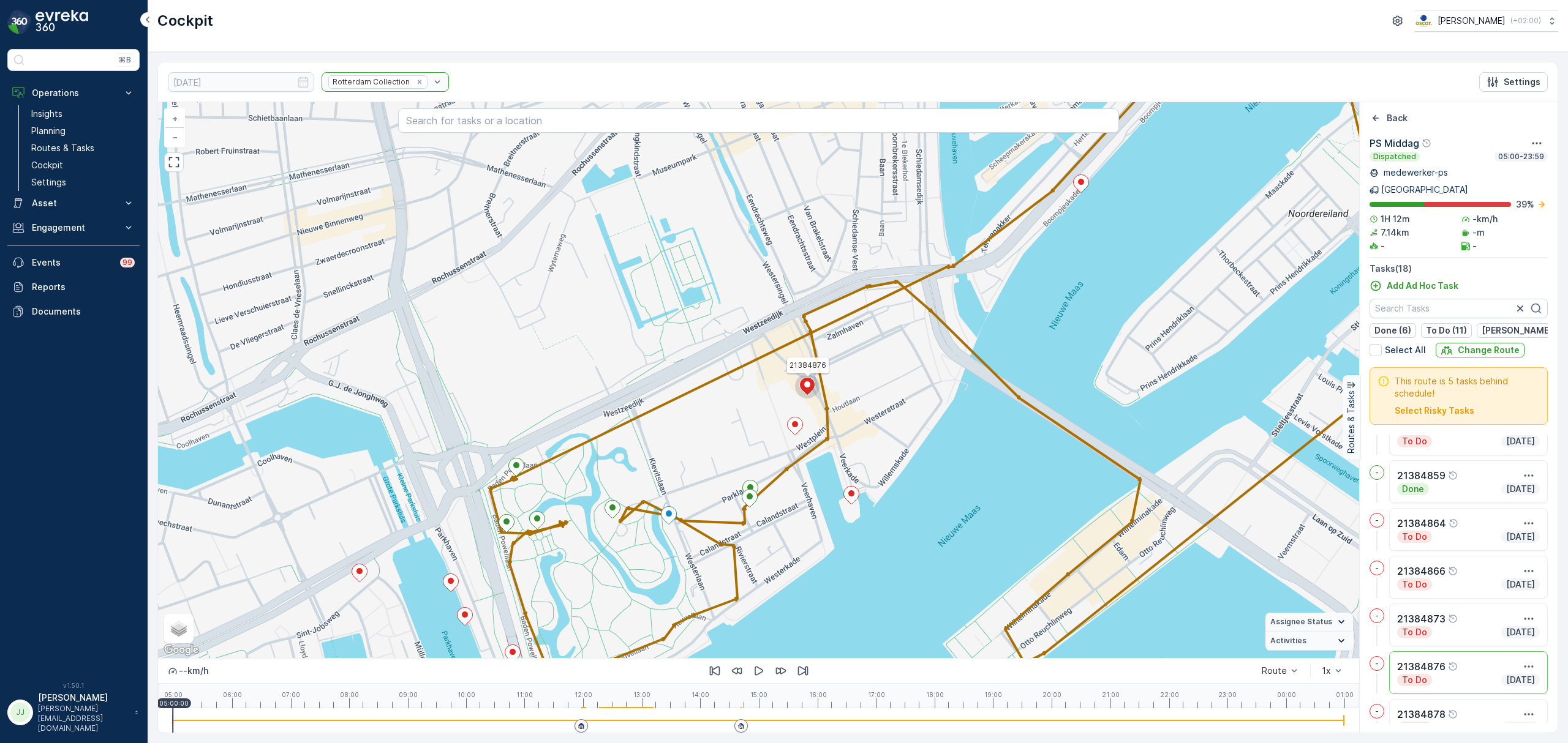
scroll to position [555, 0]
click at [1526, 653] on icon "button" at bounding box center [1528, 659] width 12 height 12
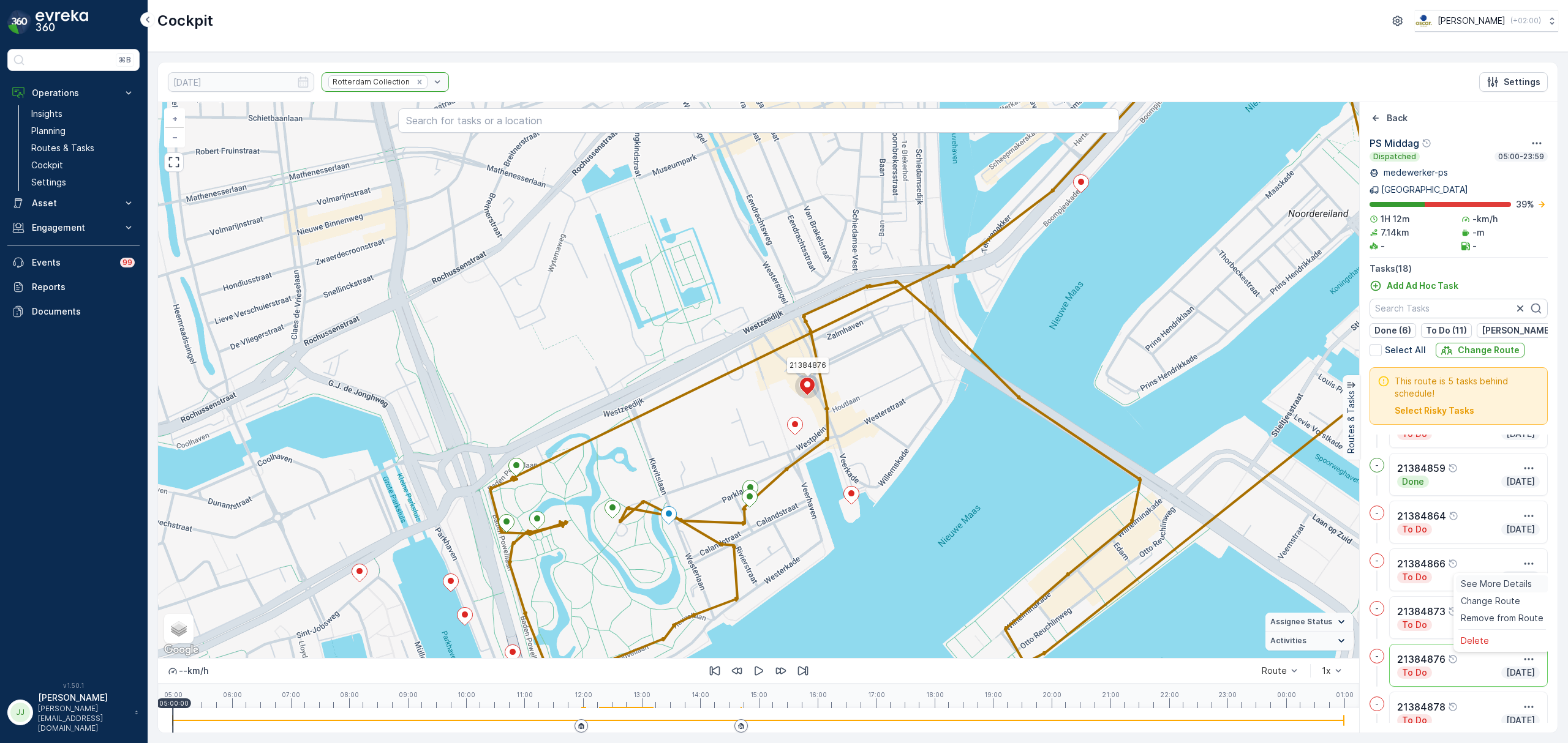
click at [1498, 577] on span "See More Details" at bounding box center [1497, 583] width 71 height 12
click at [1528, 653] on icon "button" at bounding box center [1528, 659] width 12 height 12
click at [1379, 121] on icon "Back" at bounding box center [1375, 118] width 12 height 12
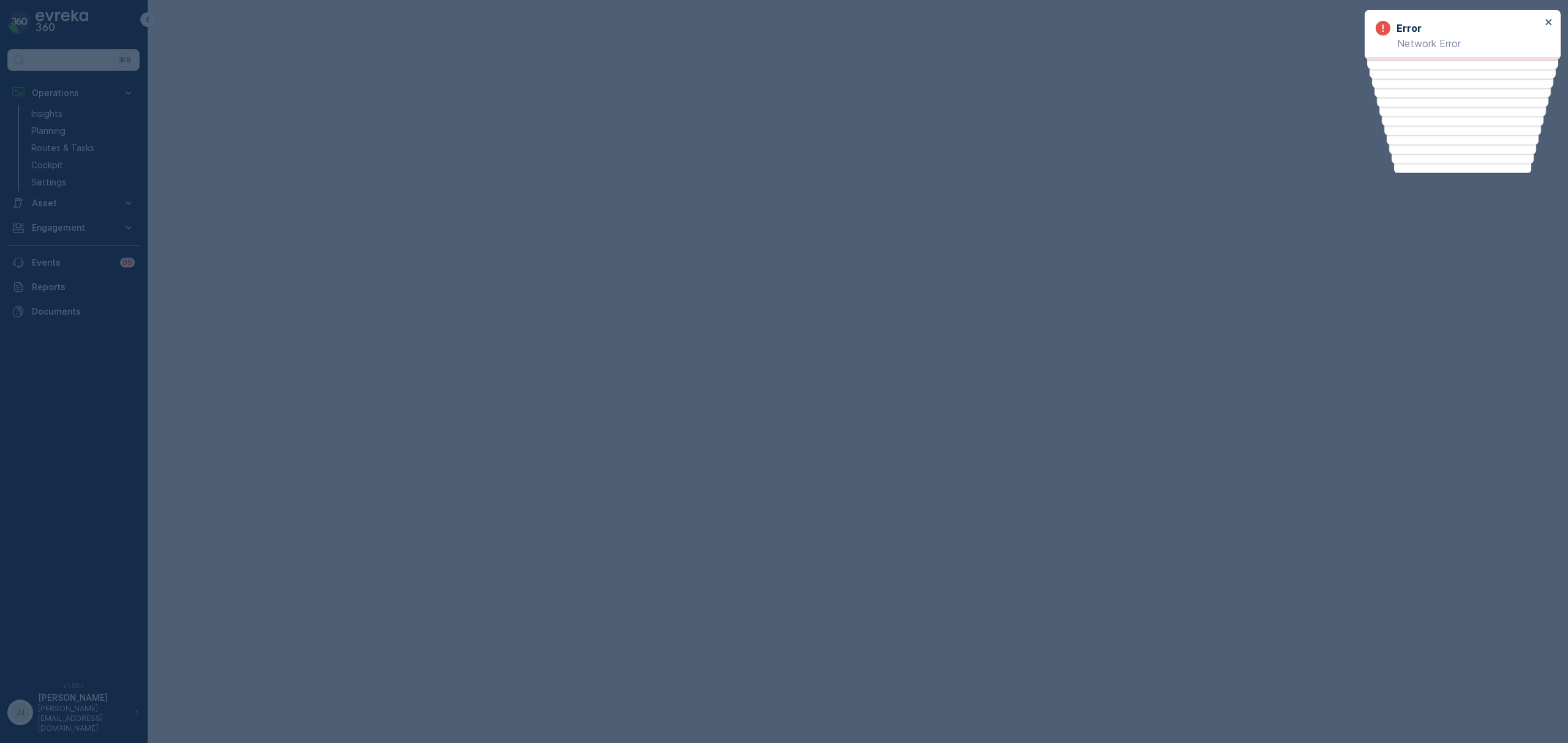
click at [91, 126] on div at bounding box center [784, 371] width 1568 height 743
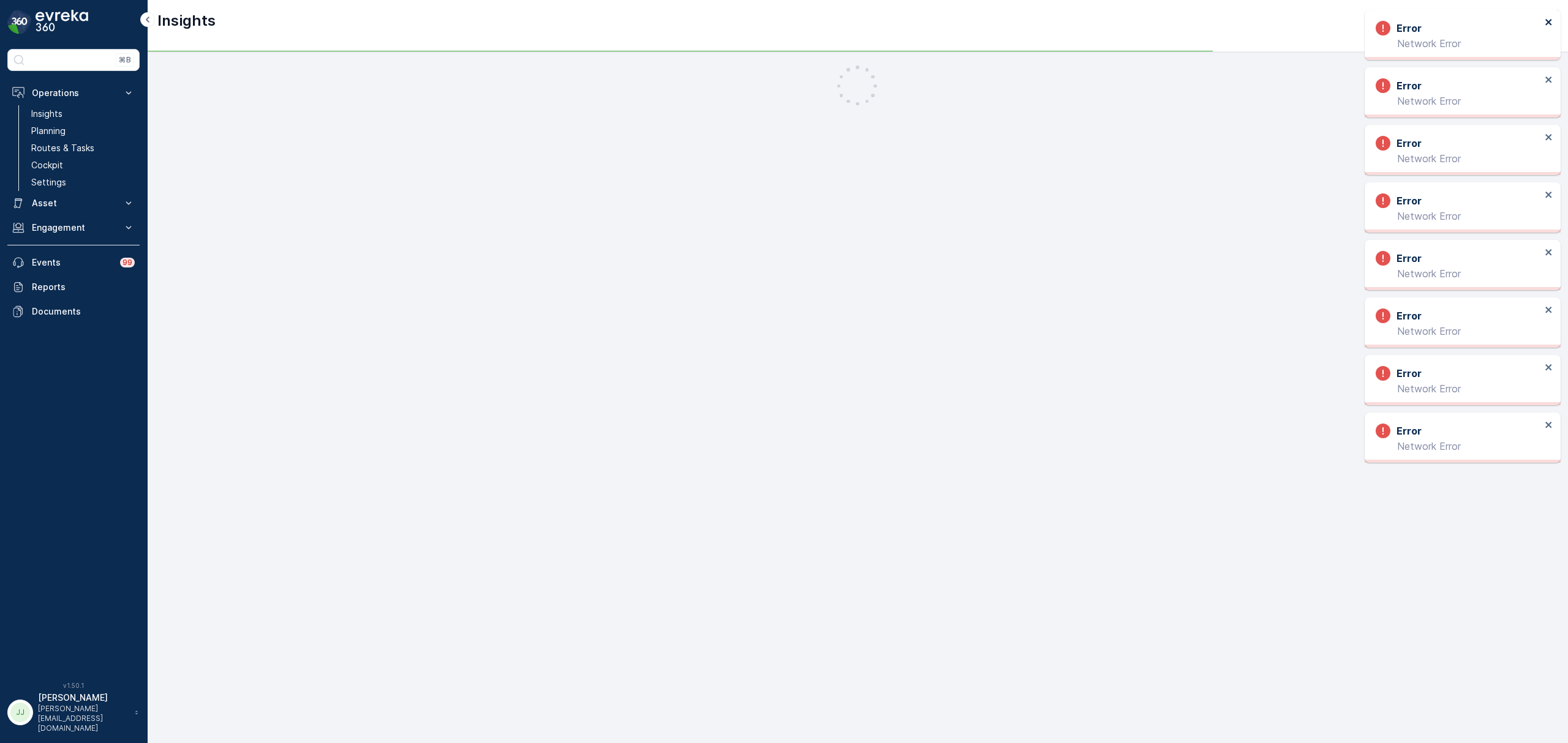
click at [1550, 18] on icon "close" at bounding box center [1548, 22] width 9 height 10
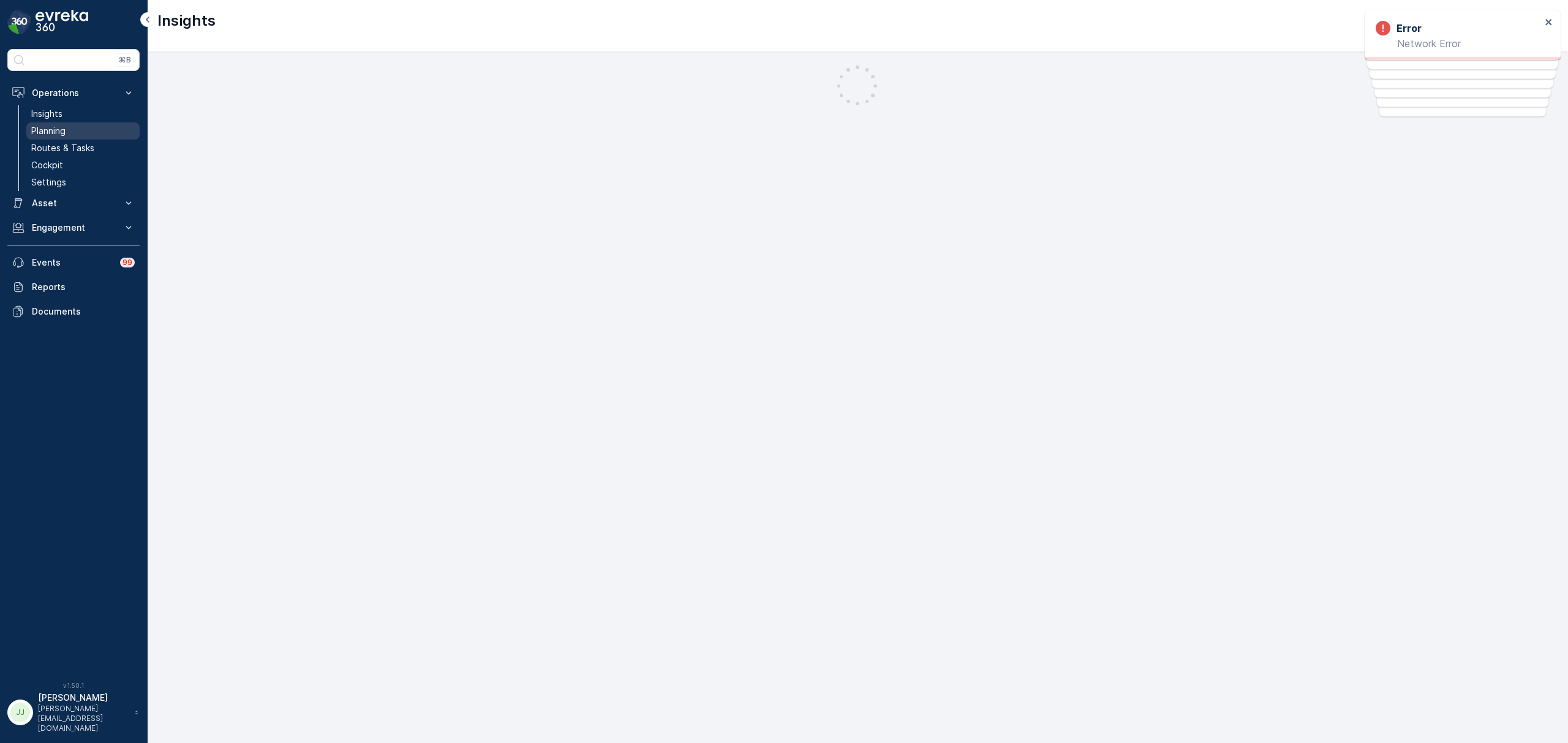
click at [43, 134] on p "Planning" at bounding box center [48, 131] width 35 height 12
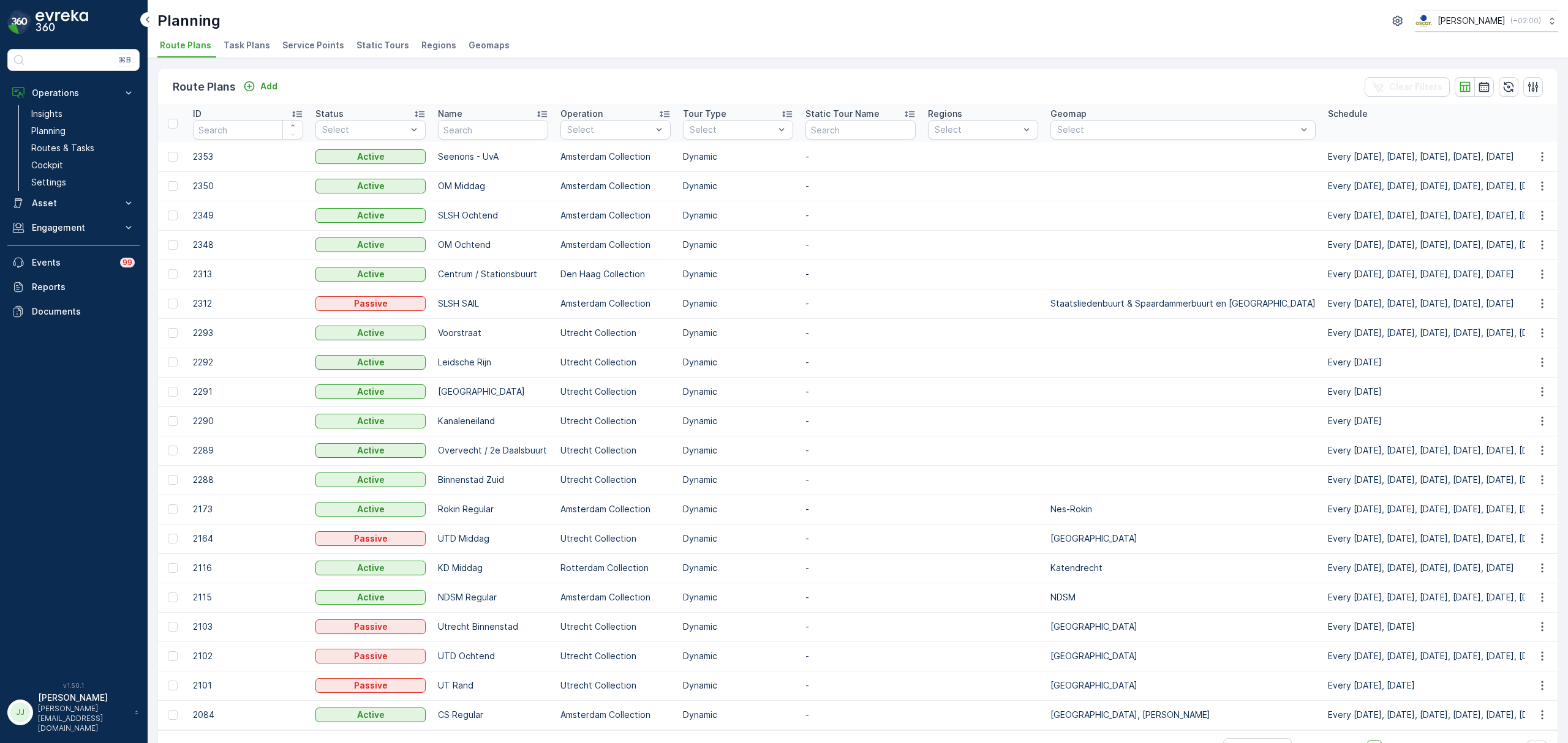
click at [282, 49] on span "Service Points" at bounding box center [313, 45] width 62 height 12
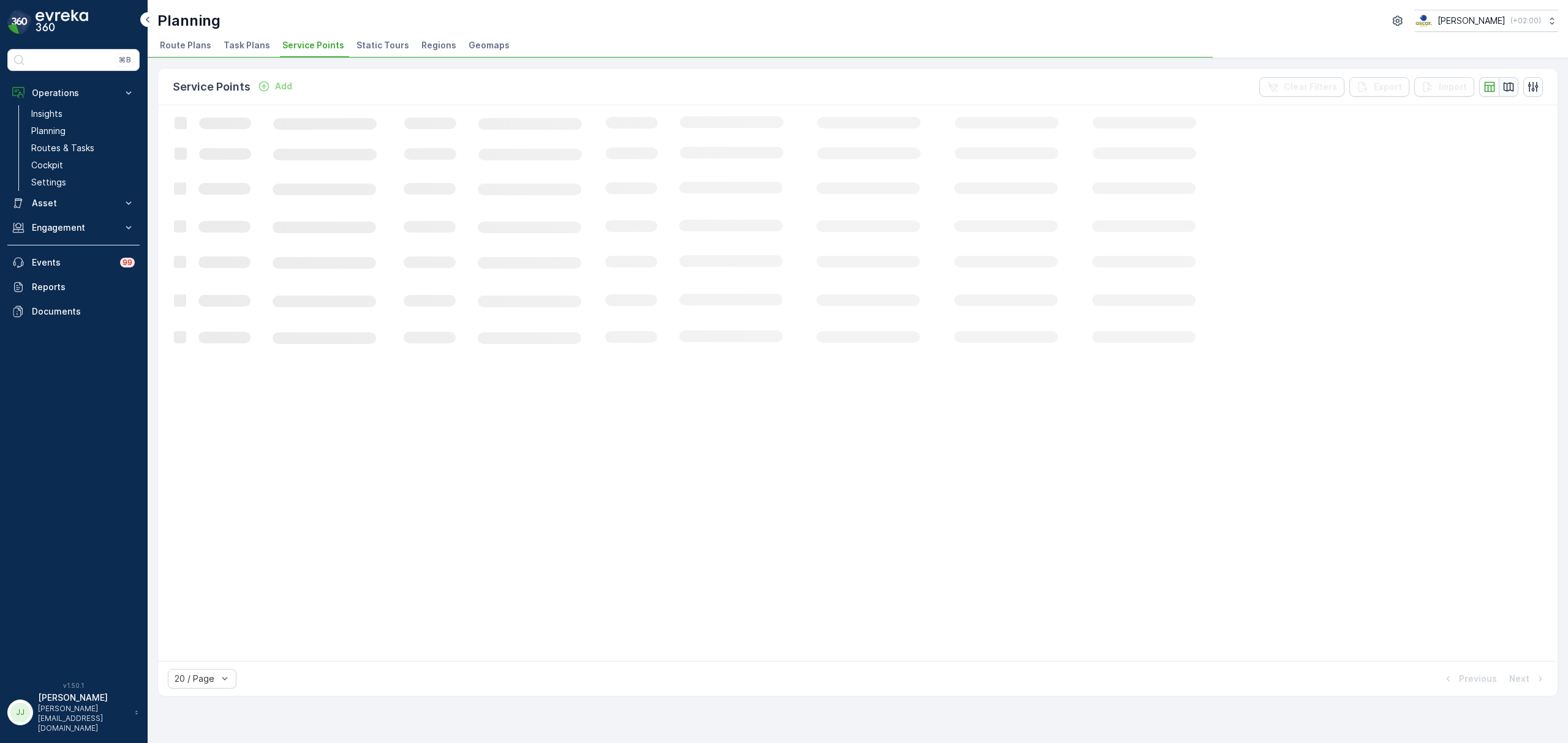
click at [1503, 84] on icon "button" at bounding box center [1508, 86] width 12 height 12
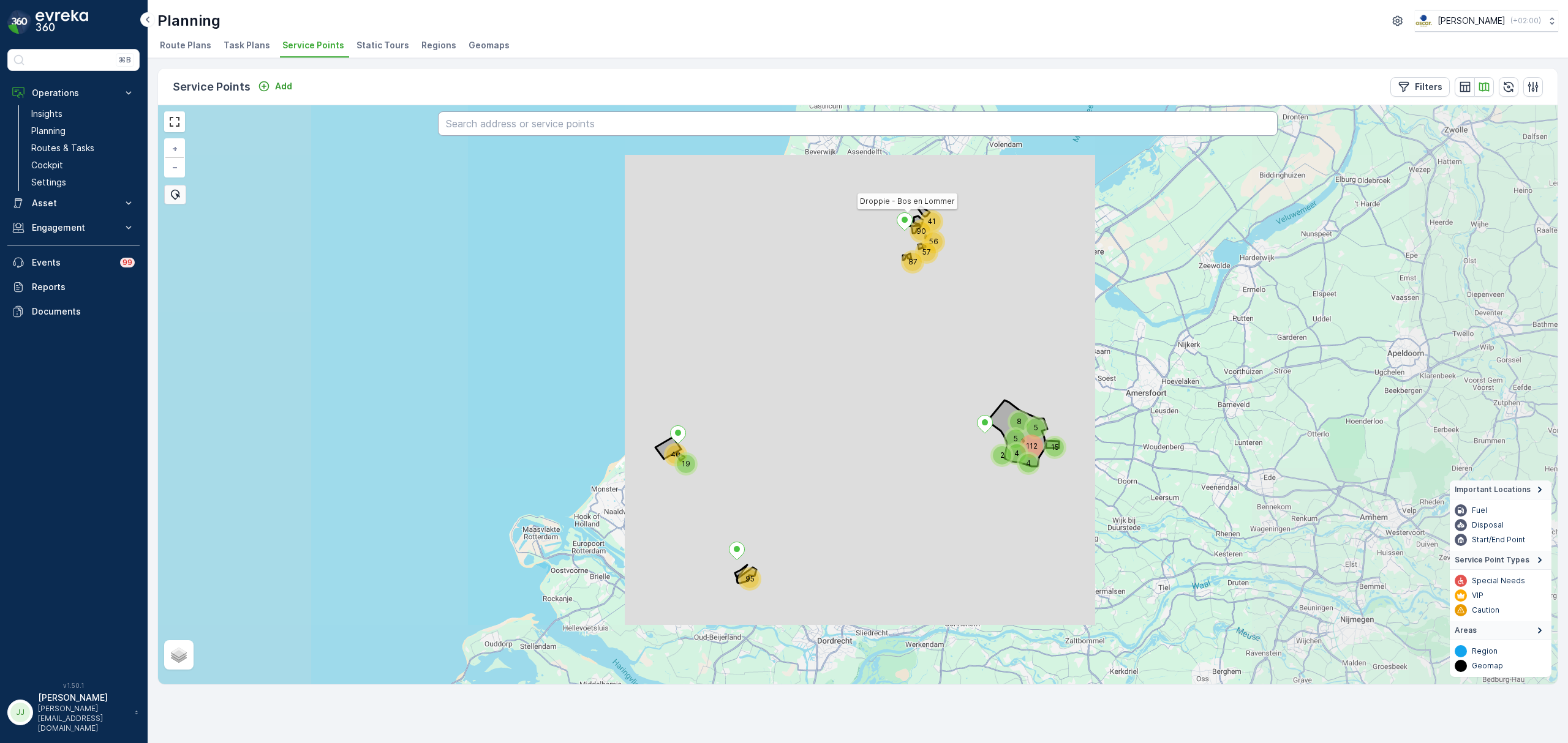
click at [564, 126] on input "text" at bounding box center [857, 123] width 840 height 25
